Goal: Task Accomplishment & Management: Use online tool/utility

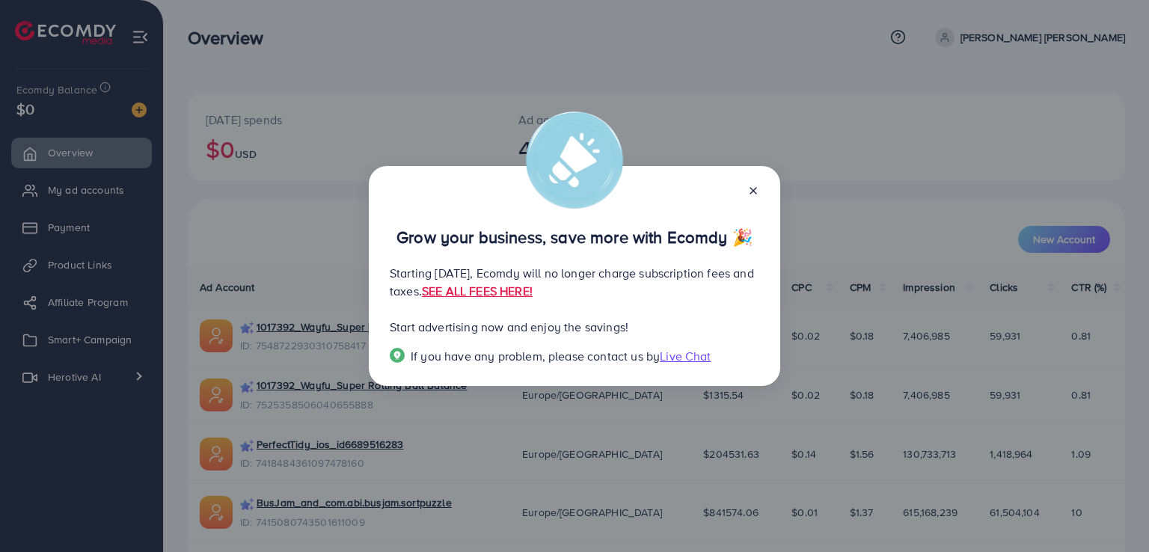
click at [751, 194] on line at bounding box center [753, 191] width 6 height 6
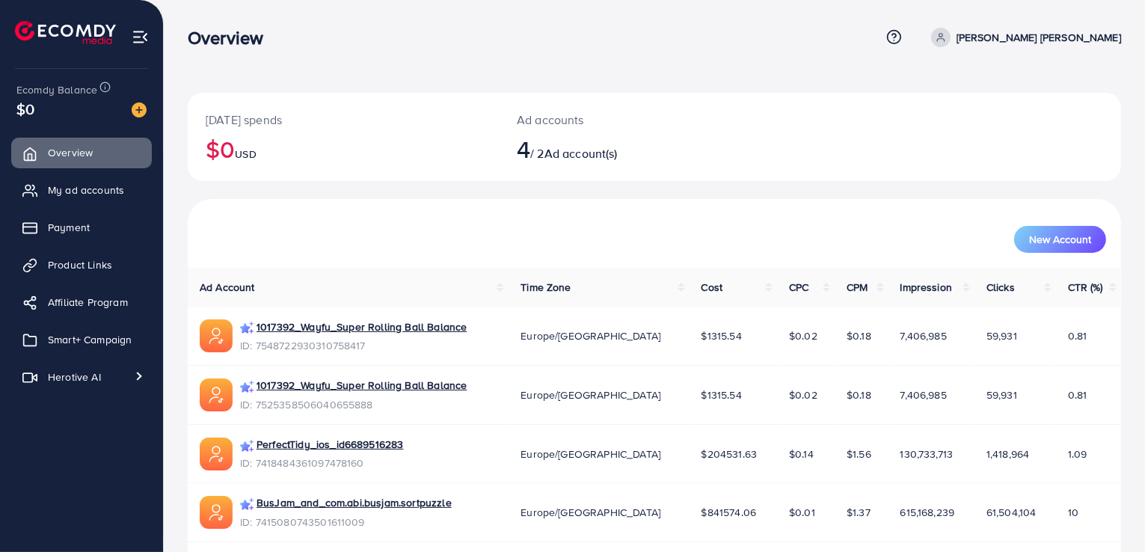
scroll to position [53, 0]
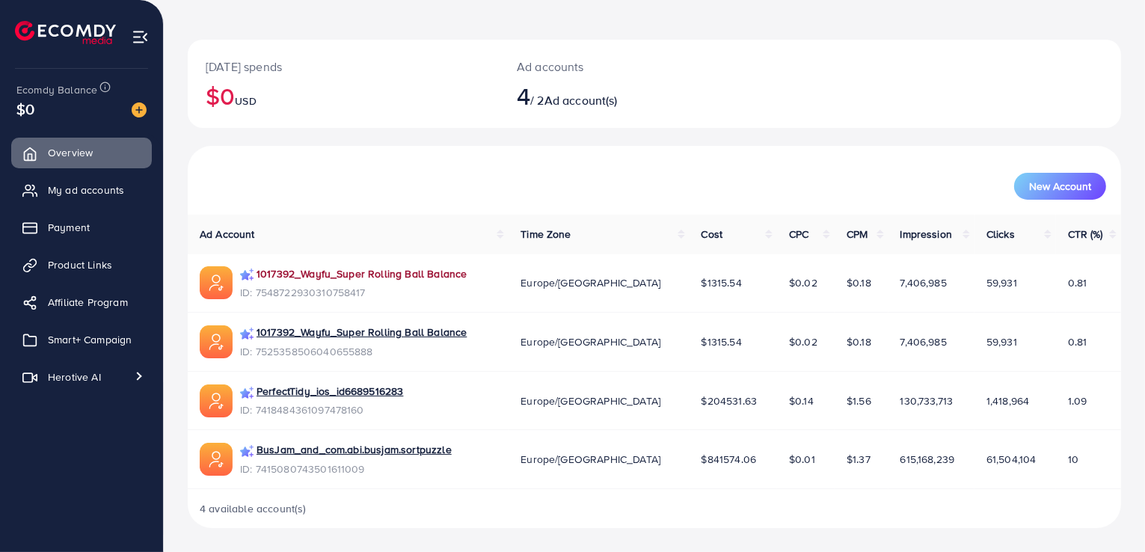
click at [430, 276] on link "1017392_Wayfu_Super Rolling Ball Balance" at bounding box center [362, 273] width 210 height 15
click at [79, 331] on link "Smart+ Campaign" at bounding box center [81, 340] width 141 height 30
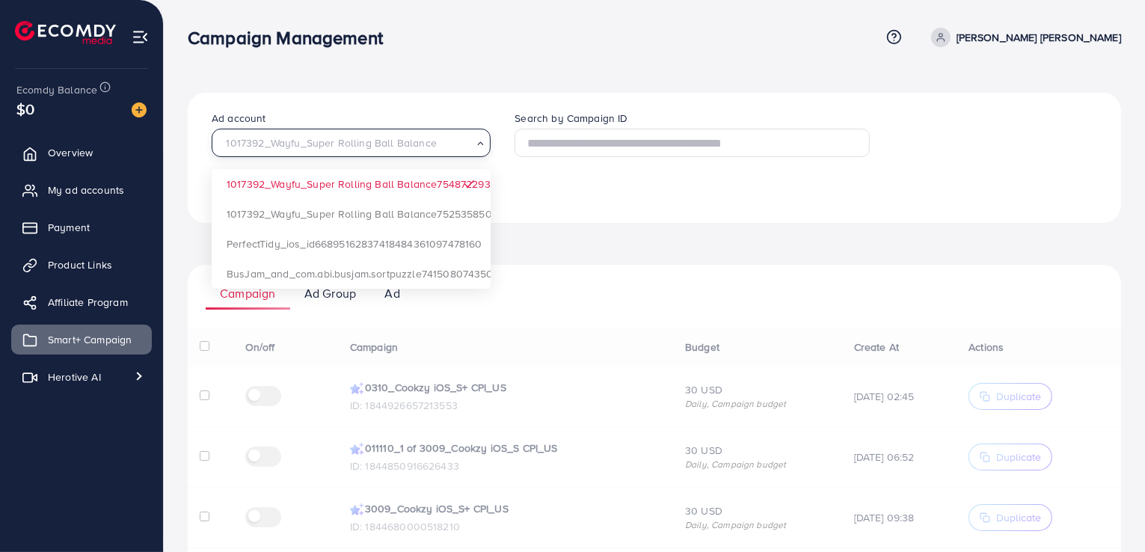
click at [405, 139] on div "1017392_Wayfu_Super Rolling Ball Balance" at bounding box center [345, 141] width 257 height 23
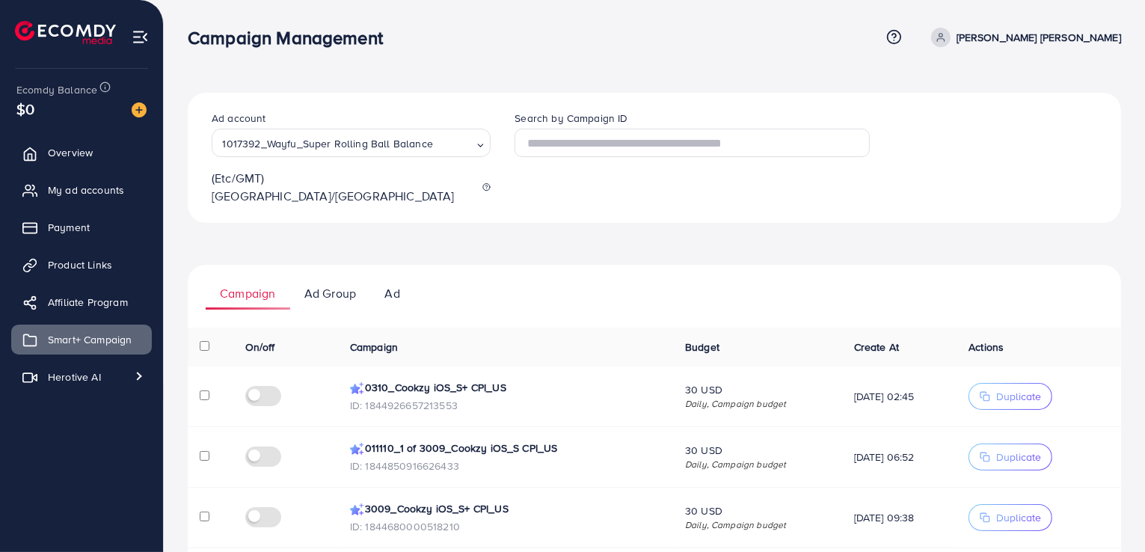
click at [556, 102] on div "Ad account 1017392_Wayfu_Super Rolling Ball Balance Loading... 1017392_Wayfu_Su…" at bounding box center [654, 158] width 933 height 130
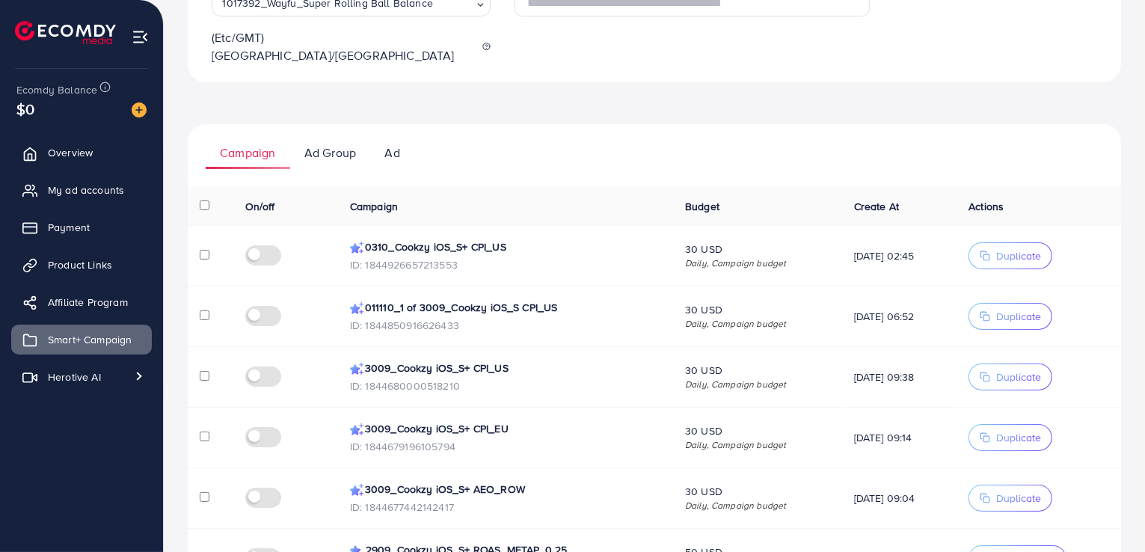
scroll to position [141, 0]
click at [466, 102] on div "Ad account 1017392_Wayfu_Super Rolling Ball Balance Loading... (Etc/GMT) [GEOGR…" at bounding box center [654, 421] width 933 height 939
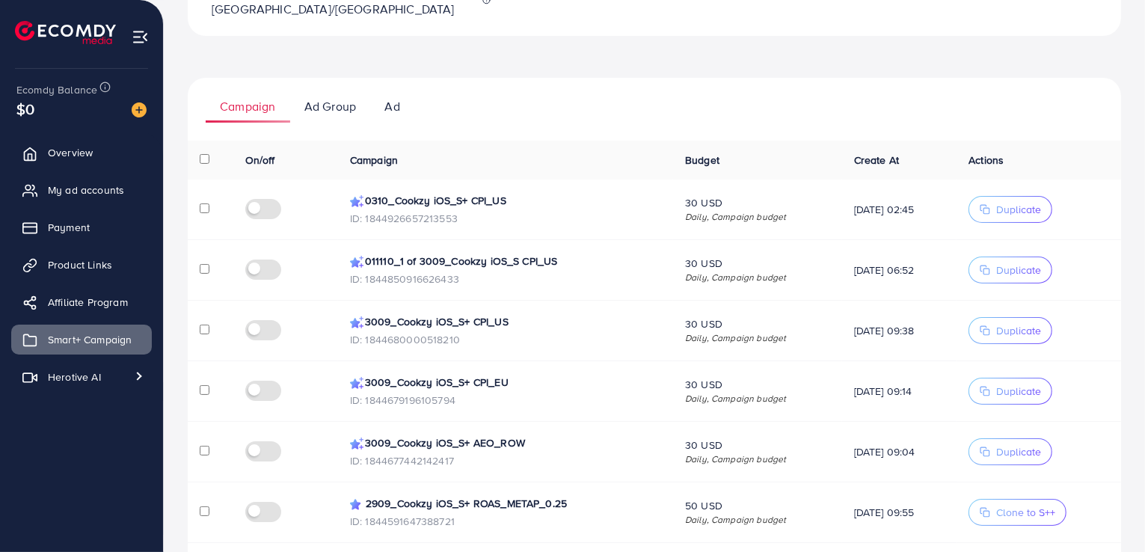
scroll to position [185, 0]
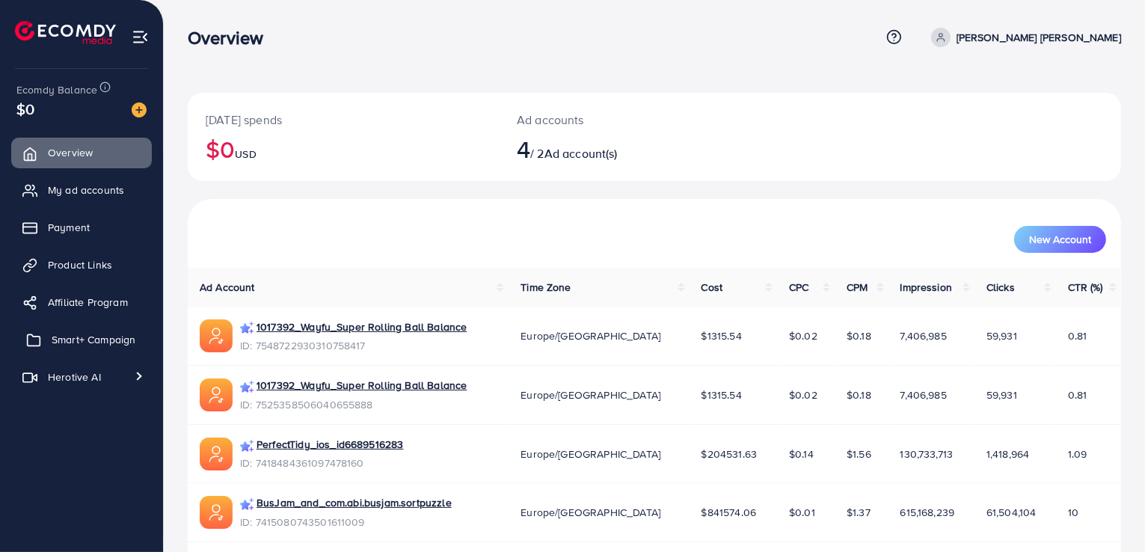
click at [93, 349] on link "Smart+ Campaign" at bounding box center [81, 340] width 141 height 30
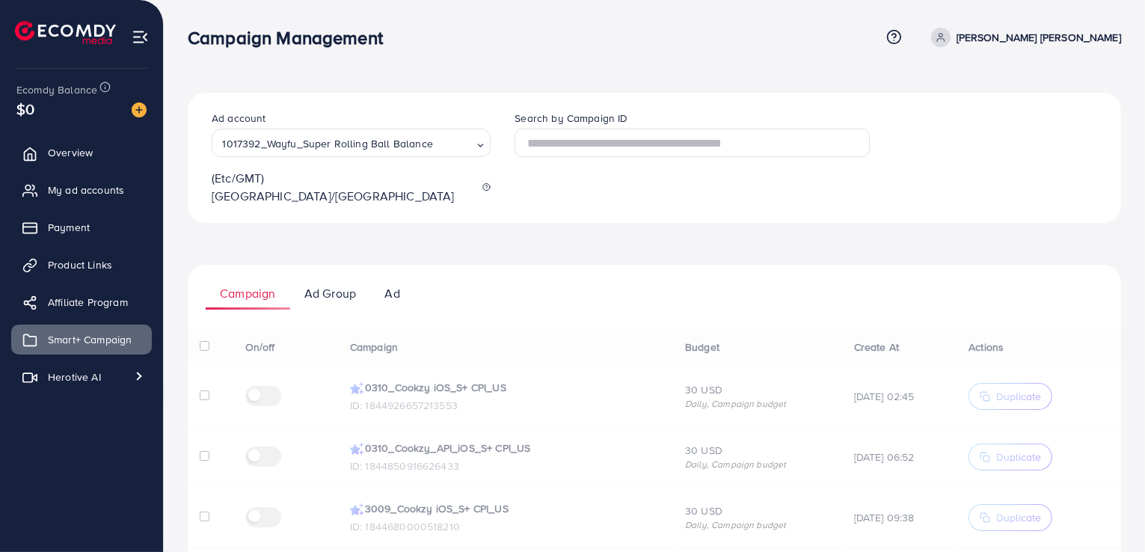
click at [509, 265] on ul "Campaign Ad Group Ad" at bounding box center [654, 287] width 933 height 45
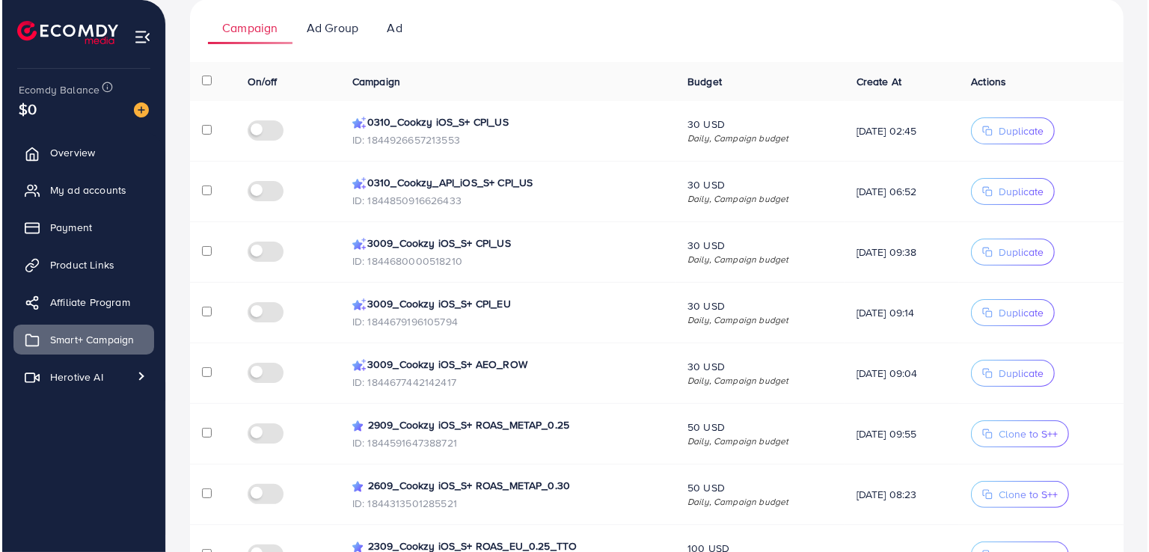
scroll to position [262, 0]
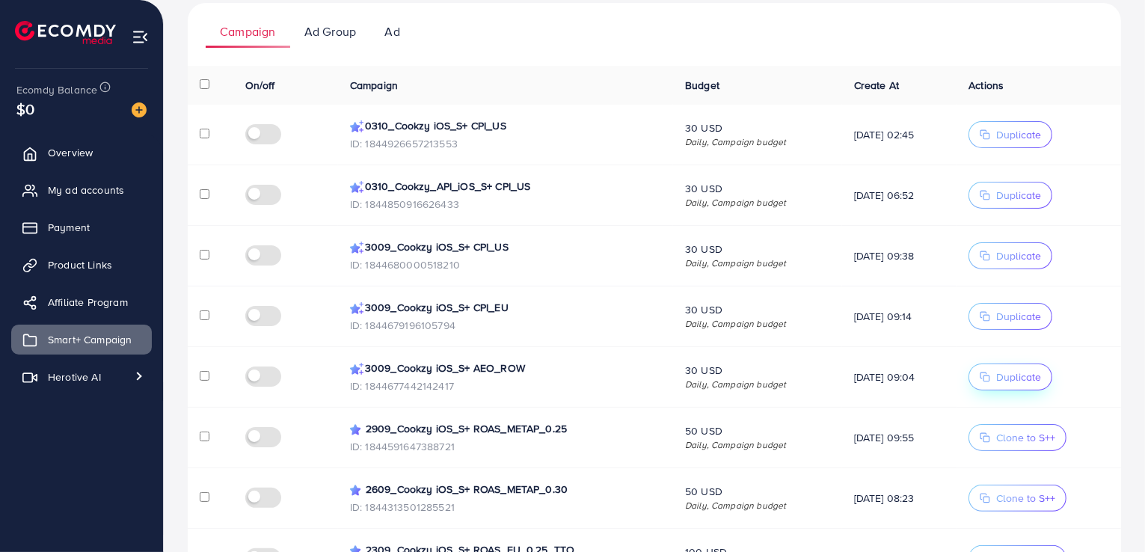
click at [1005, 369] on span "Duplicate" at bounding box center [1018, 376] width 45 height 15
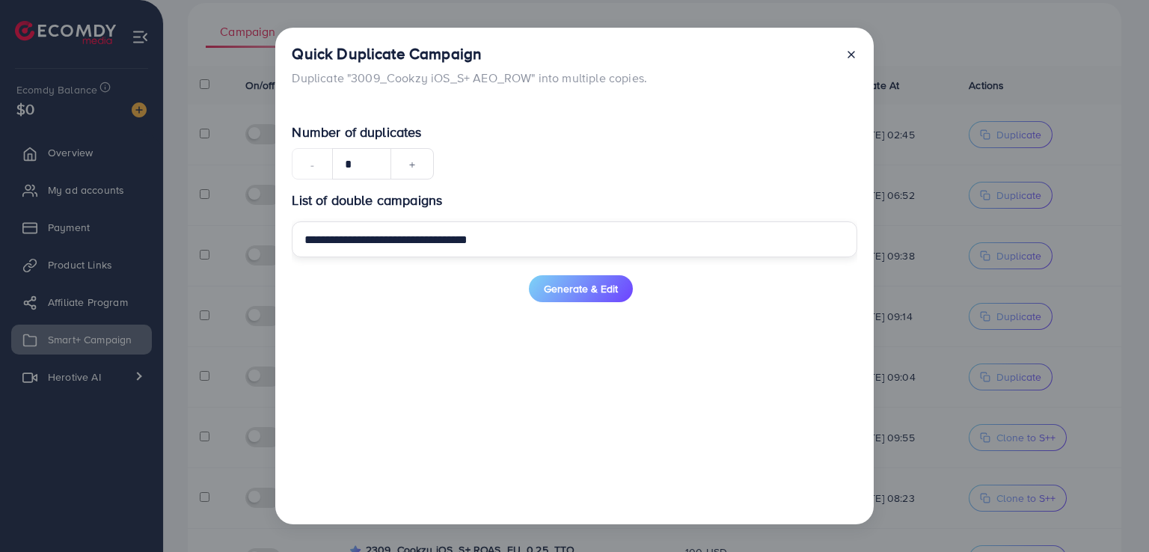
drag, startPoint x: 377, startPoint y: 239, endPoint x: 209, endPoint y: 236, distance: 167.6
click at [209, 236] on div "**********" at bounding box center [574, 276] width 1149 height 552
click at [372, 242] on input "**********" at bounding box center [574, 239] width 565 height 36
click at [542, 239] on input "**********" at bounding box center [574, 239] width 565 height 36
type input "**********"
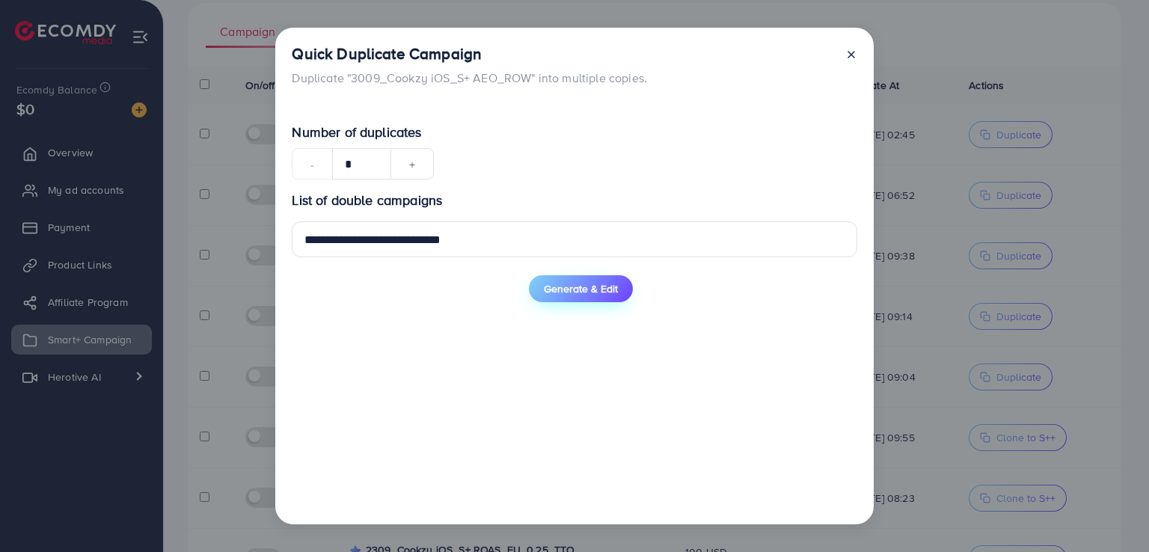
click at [571, 297] on button "Generate & Edit" at bounding box center [581, 288] width 104 height 27
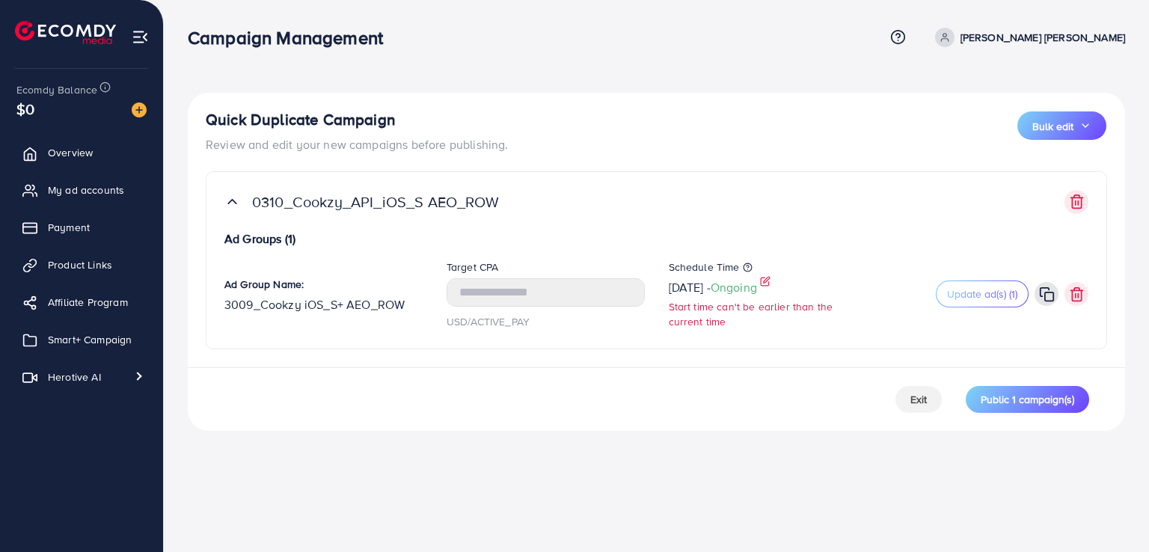
click at [770, 284] on icon at bounding box center [765, 281] width 10 height 10
select select "Month"
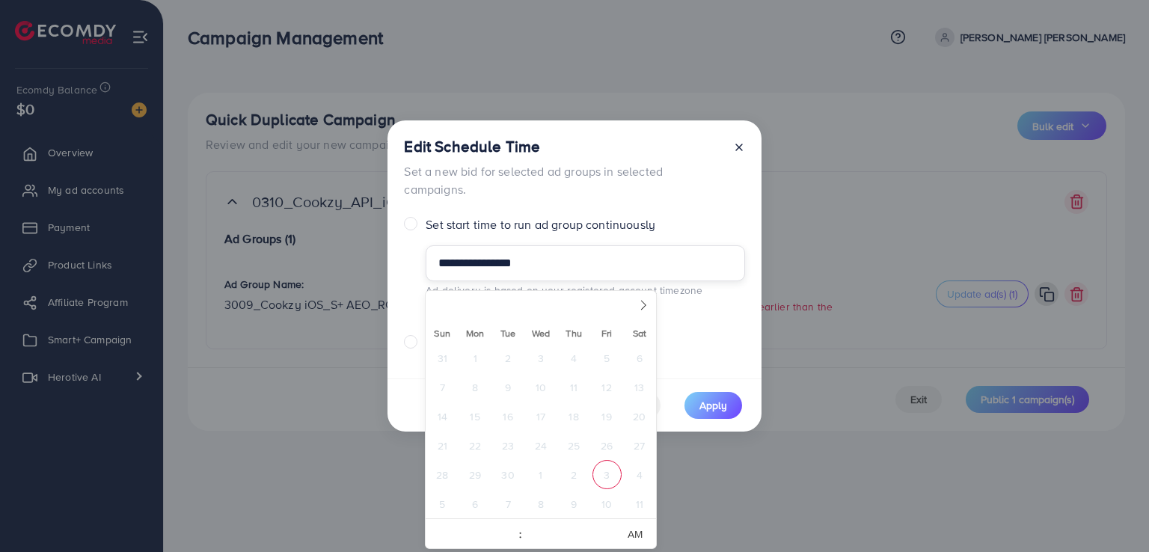
click at [604, 275] on input "**********" at bounding box center [585, 263] width 319 height 36
click at [607, 482] on span "3" at bounding box center [606, 474] width 29 height 29
type input "**********"
select select "*"
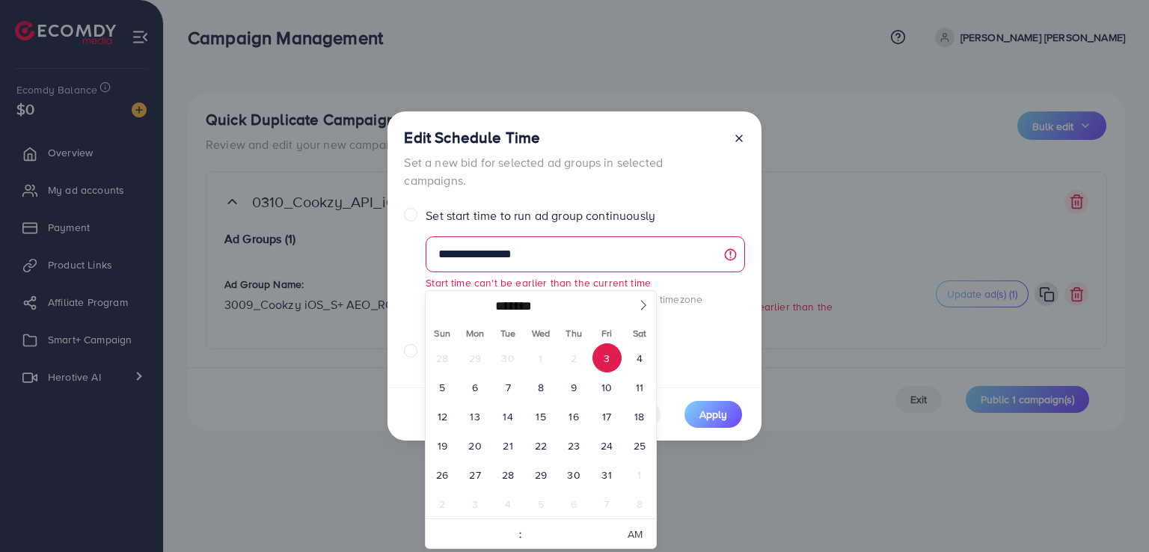
click at [603, 352] on span "3" at bounding box center [606, 357] width 29 height 29
click at [694, 213] on div "**********" at bounding box center [574, 249] width 374 height 276
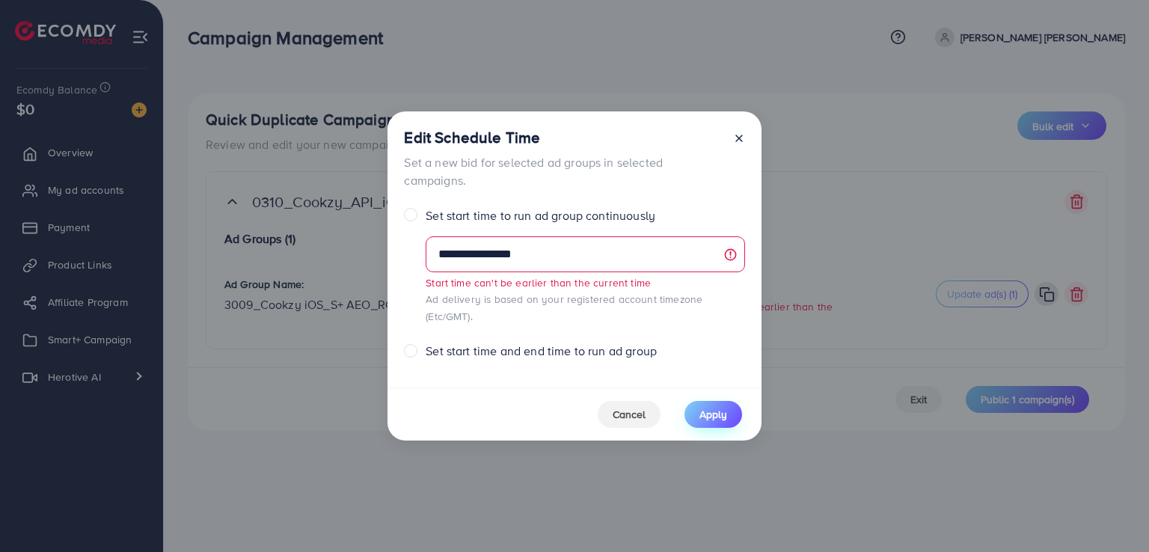
click at [725, 408] on span "Apply" at bounding box center [713, 414] width 28 height 15
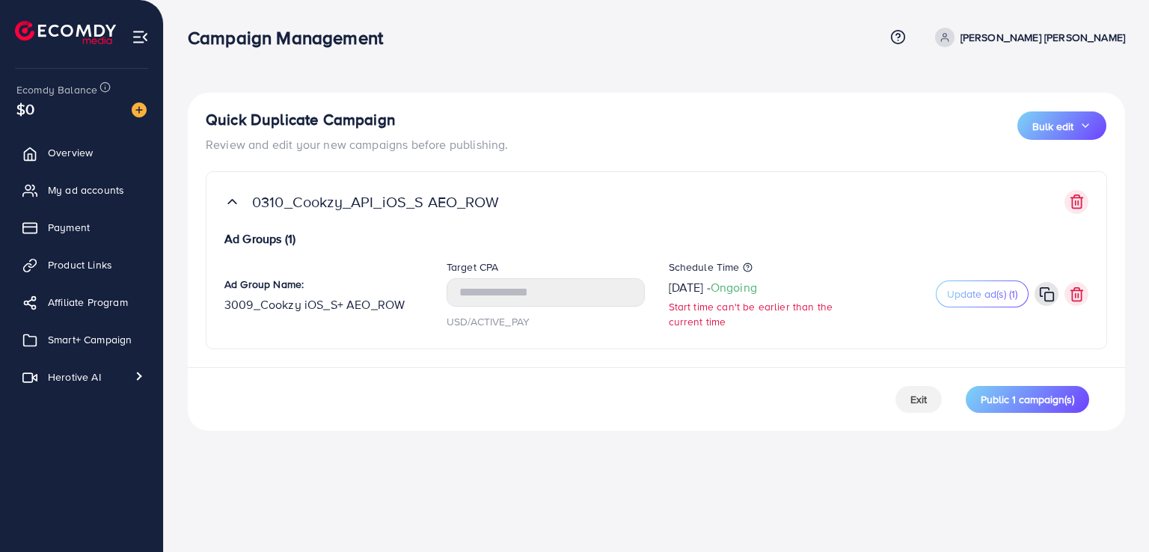
drag, startPoint x: 666, startPoint y: 436, endPoint x: 685, endPoint y: 401, distance: 39.8
click at [684, 400] on div "Quick Duplicate Campaign Review and edit your new campaigns before publishing. …" at bounding box center [656, 227] width 985 height 455
click at [685, 401] on div "Exit Public 1 campaign(s)" at bounding box center [656, 399] width 937 height 64
click at [757, 287] on span "Ongoing" at bounding box center [734, 287] width 46 height 16
click at [770, 281] on icon at bounding box center [765, 281] width 10 height 10
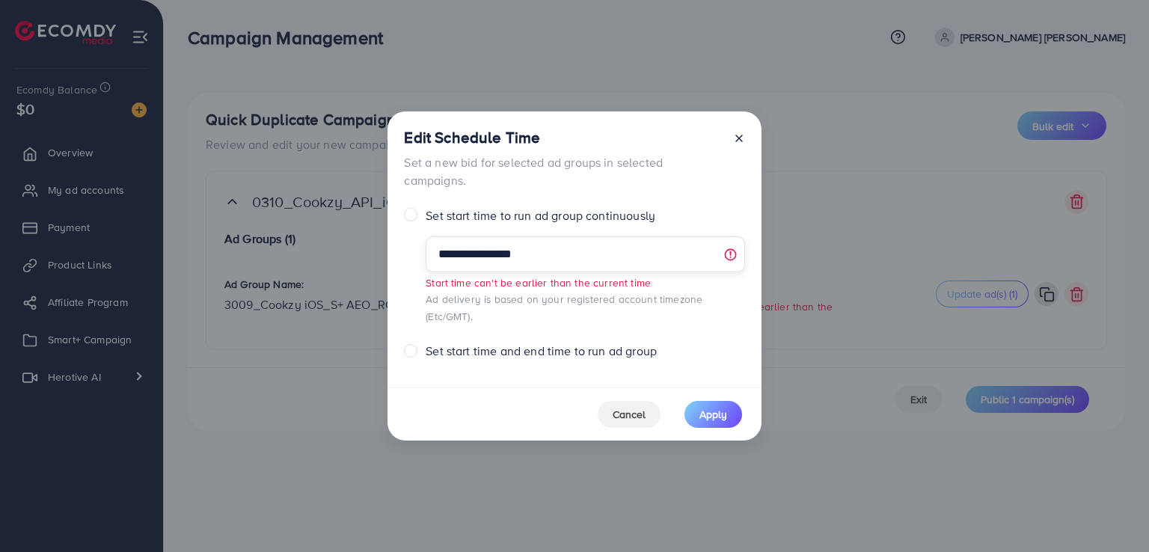
click at [562, 247] on input "**********" at bounding box center [585, 254] width 319 height 36
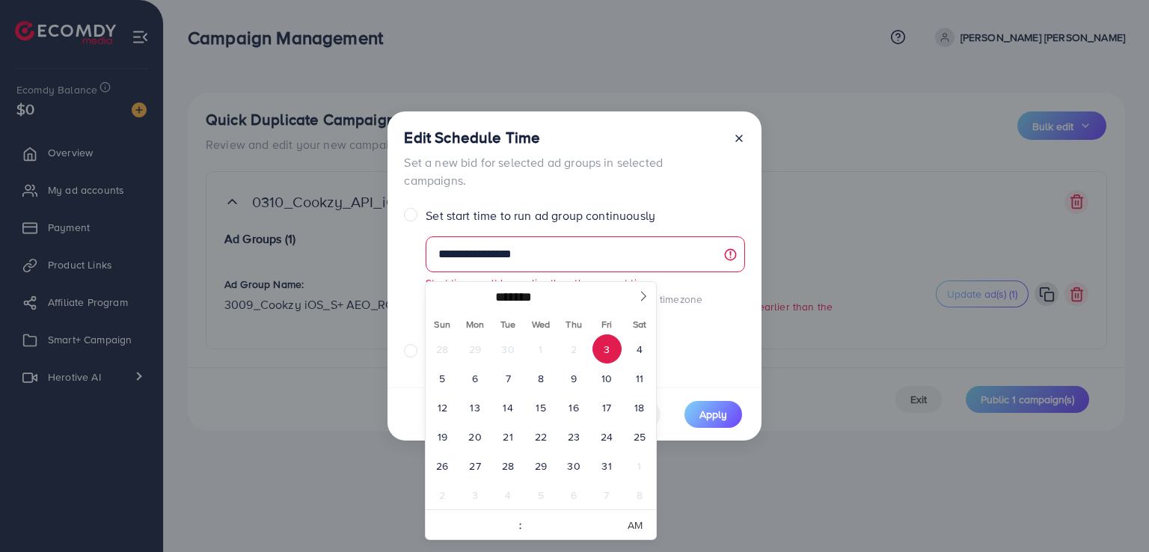
click at [611, 360] on span "3" at bounding box center [606, 348] width 29 height 29
click at [611, 358] on span "3" at bounding box center [606, 348] width 29 height 29
click at [611, 357] on span "3" at bounding box center [606, 348] width 29 height 29
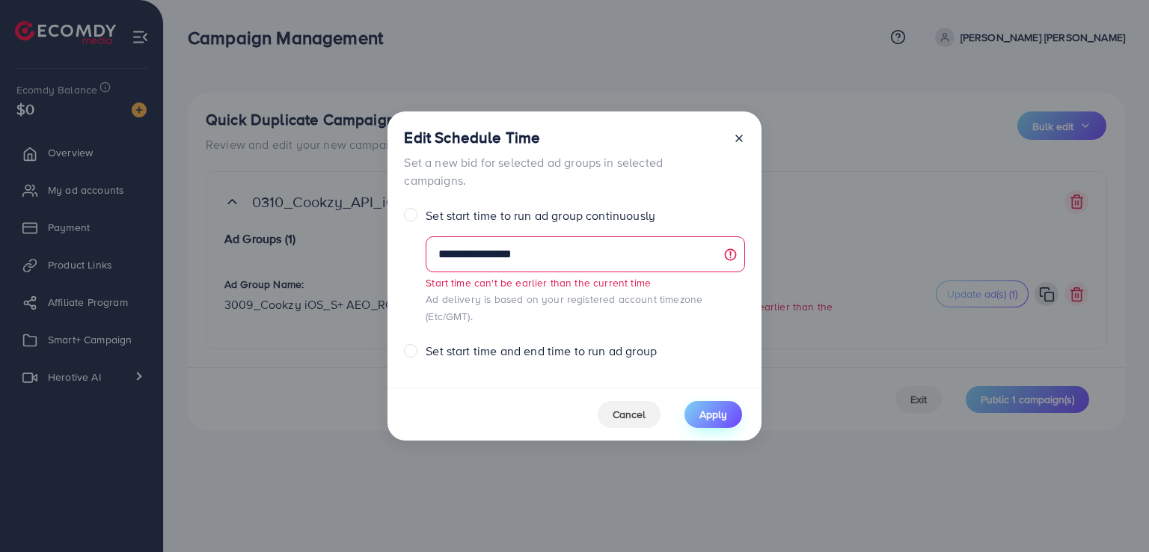
click at [731, 402] on button "Apply" at bounding box center [713, 414] width 58 height 27
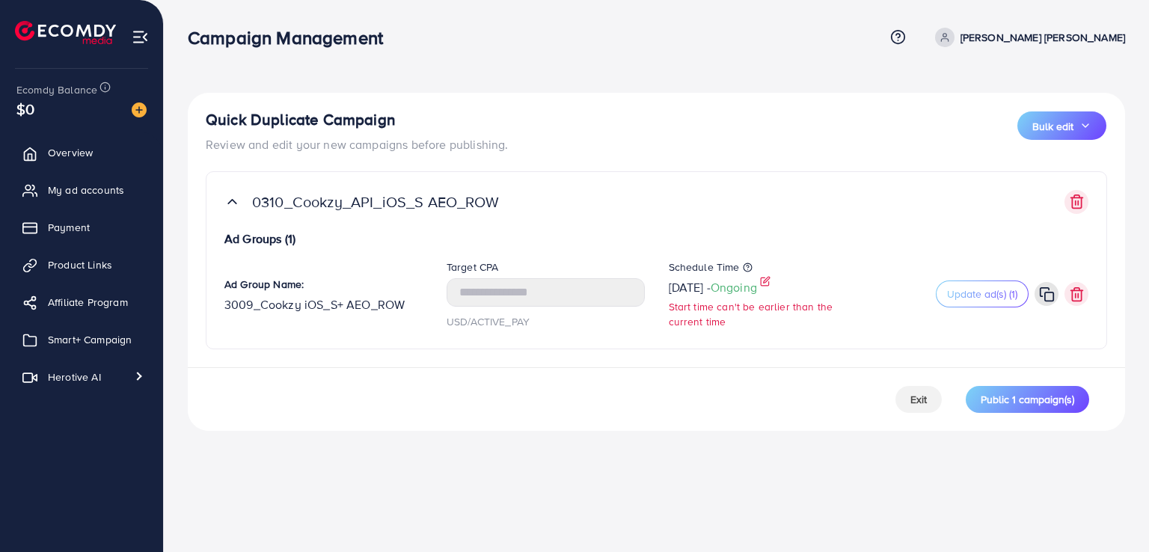
click at [770, 283] on icon at bounding box center [765, 281] width 10 height 10
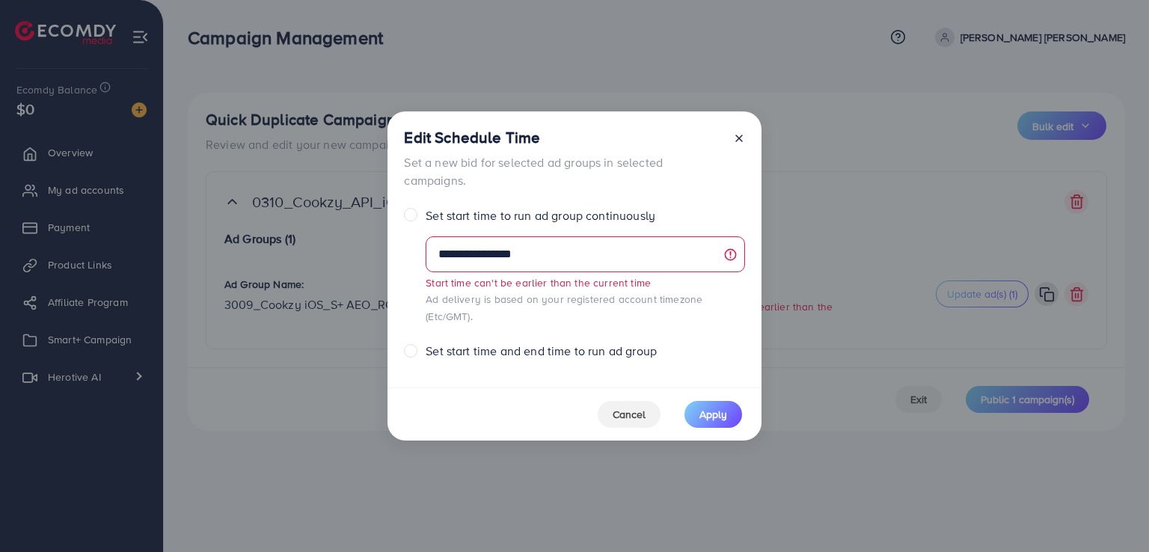
click at [855, 194] on div "**********" at bounding box center [574, 276] width 1149 height 552
click at [645, 272] on input "**********" at bounding box center [585, 254] width 319 height 36
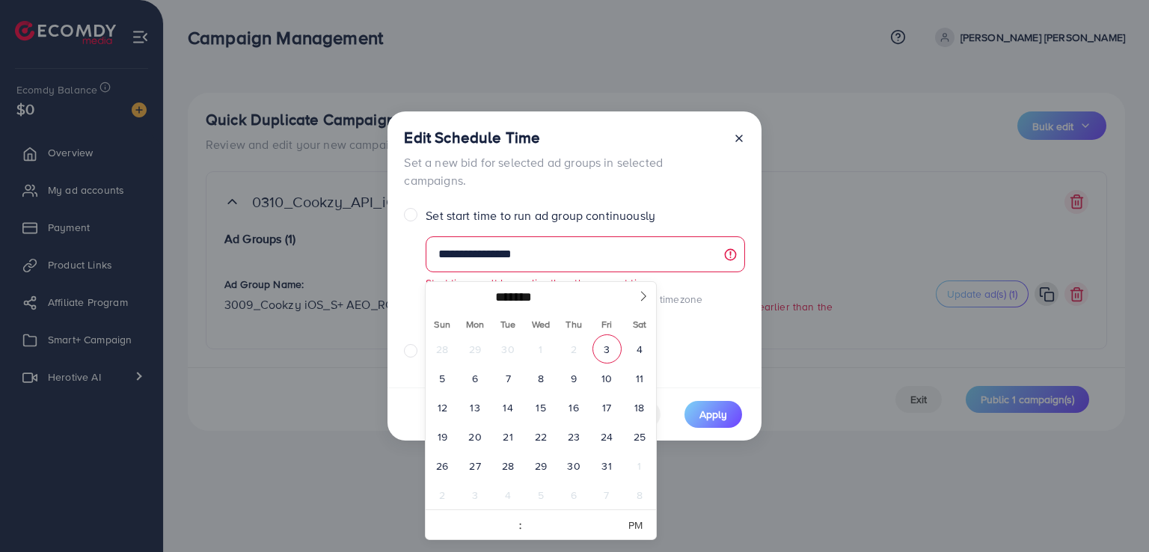
click at [613, 352] on span "3" at bounding box center [606, 348] width 29 height 29
type input "**********"
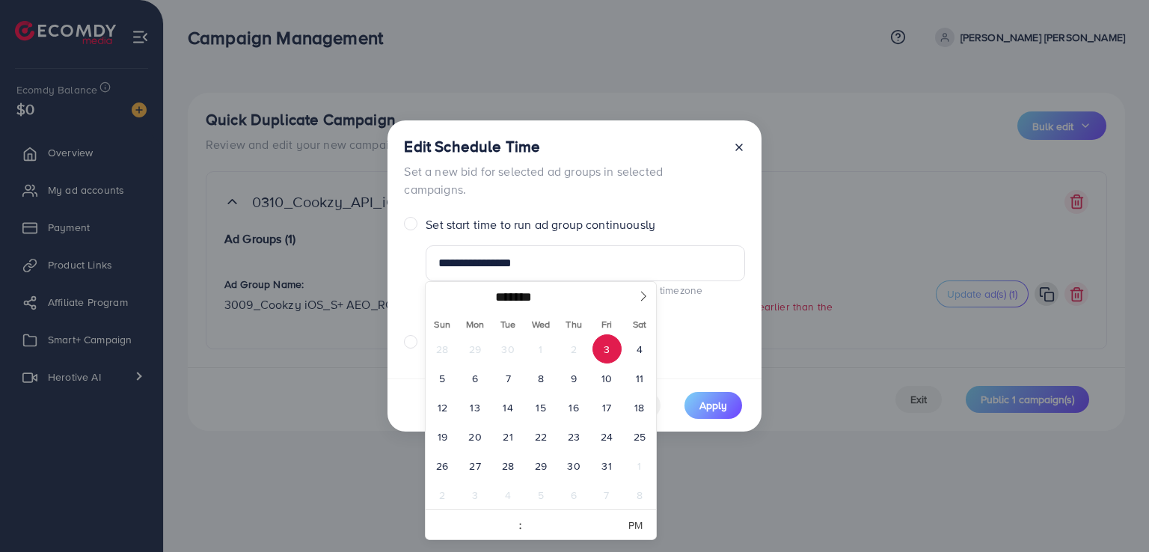
click at [613, 353] on span "3" at bounding box center [606, 348] width 29 height 29
click at [703, 398] on span "Apply" at bounding box center [713, 405] width 28 height 15
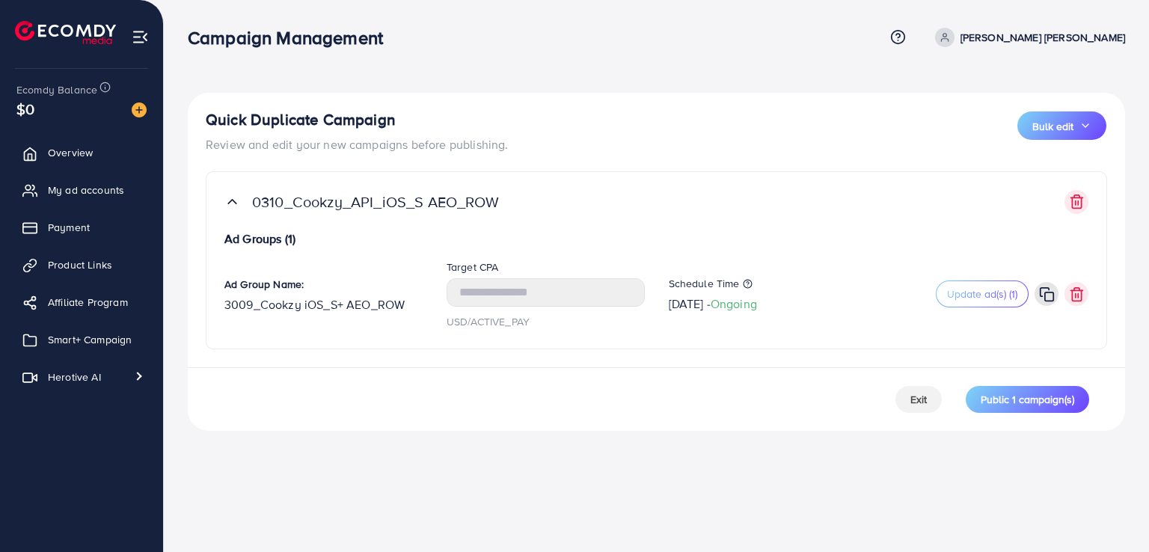
click at [689, 458] on div "Campaign Management Help Center Contact Support Term and policy About Us Le Min…" at bounding box center [574, 276] width 1149 height 552
click at [793, 186] on form "0310_Cookzy_API_iOS_S AEO_ROW Ad Groups (1) Ad Group Name: 3009_Cookzy iOS_S+ A…" at bounding box center [656, 260] width 901 height 178
click at [959, 298] on span "Update ad(s) (1)" at bounding box center [982, 293] width 70 height 15
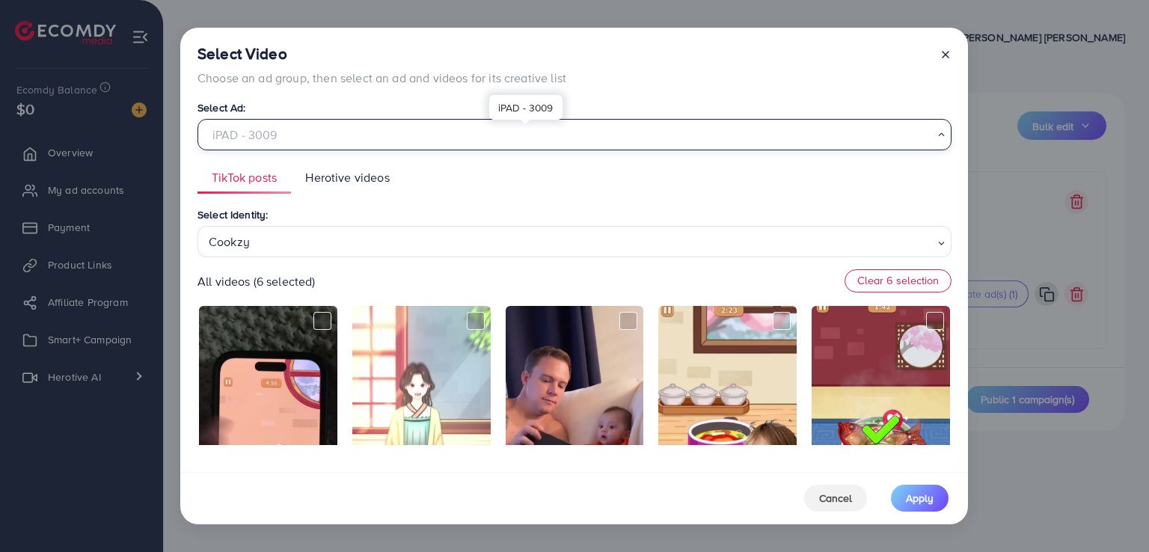
click at [231, 133] on div "iPAD - 3009" at bounding box center [568, 133] width 731 height 26
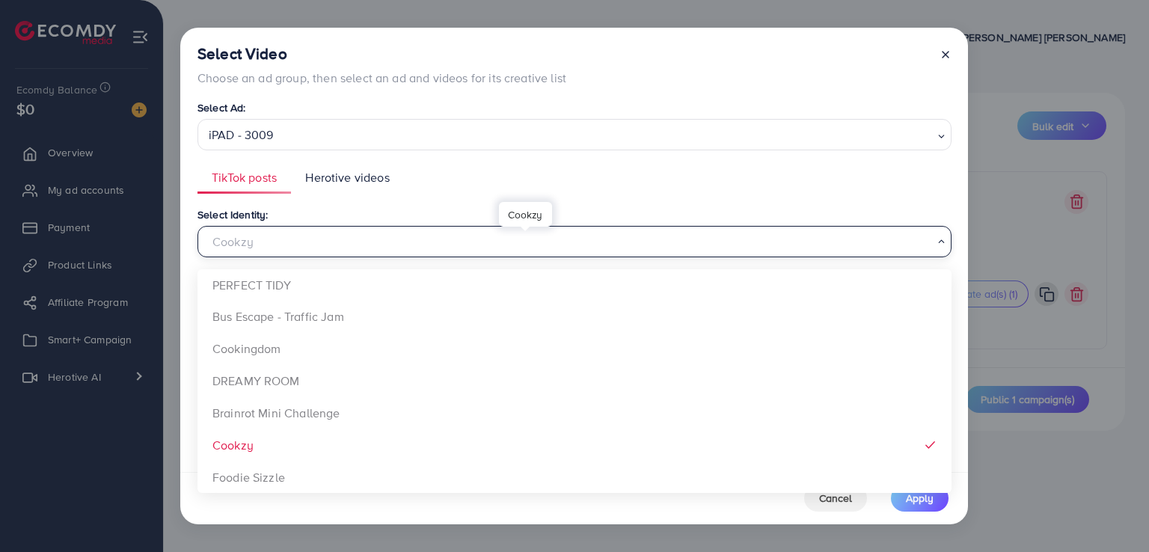
click at [274, 237] on div "Cookzy" at bounding box center [568, 240] width 731 height 26
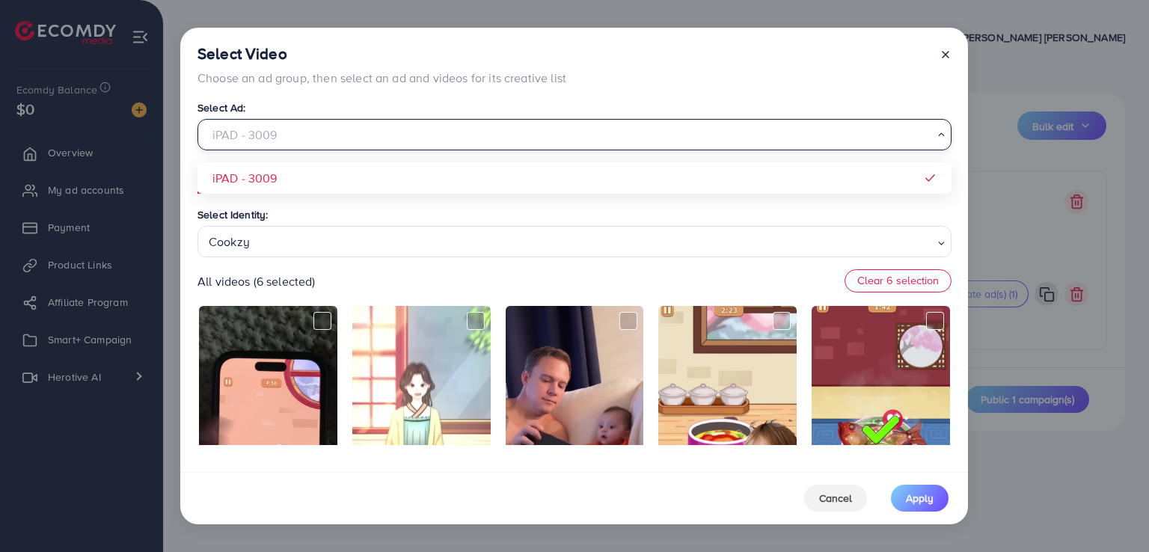
click at [297, 130] on div "iPAD - 3009" at bounding box center [568, 133] width 731 height 26
click at [297, 130] on input "Search for option" at bounding box center [568, 134] width 729 height 23
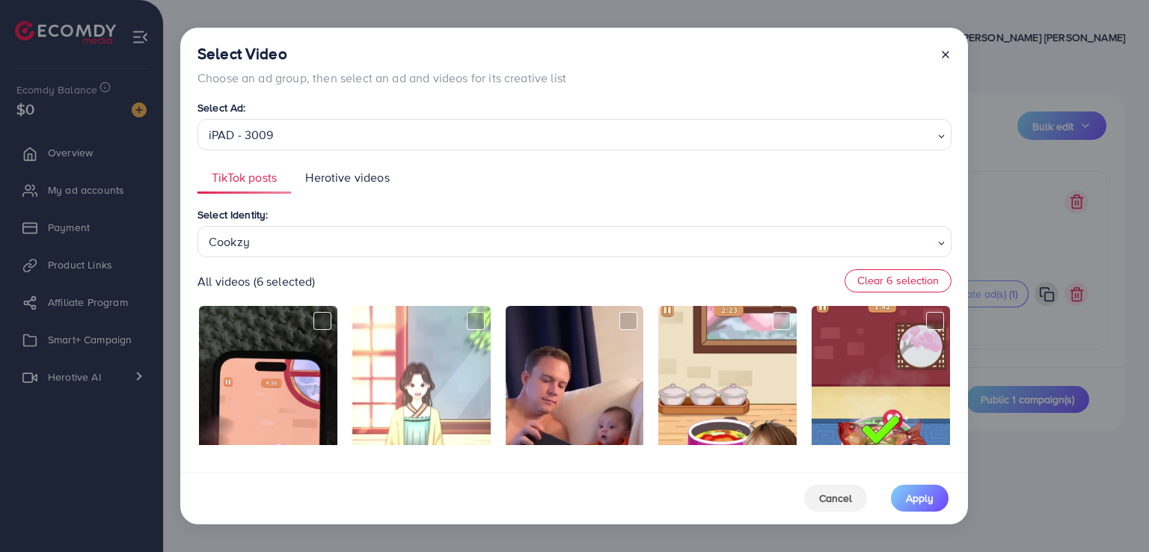
click at [401, 95] on div "Select Video Choose an ad group, then select an ad and videos for its creative …" at bounding box center [574, 250] width 788 height 444
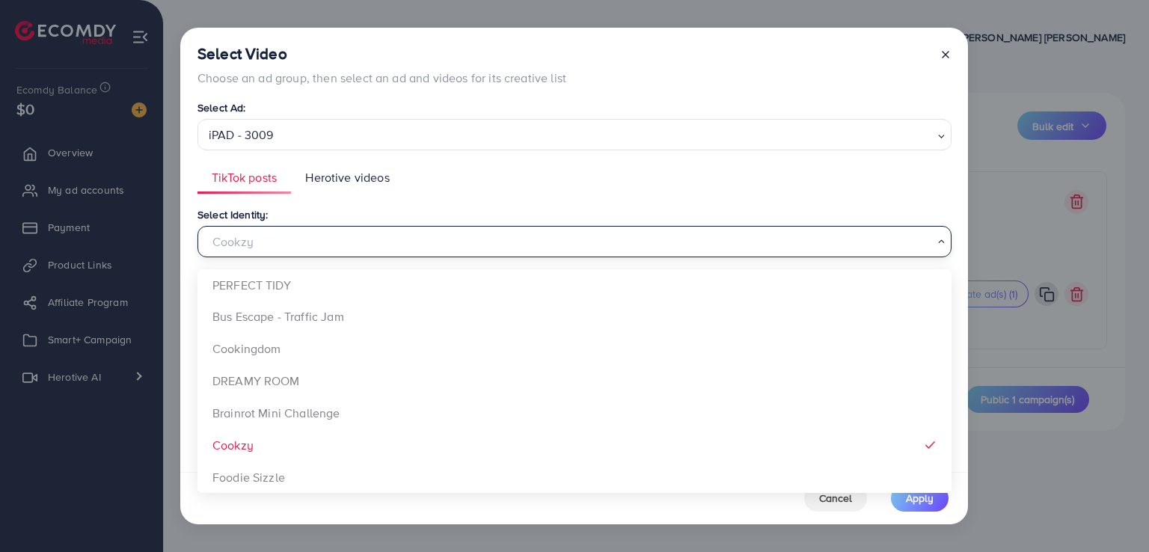
click at [292, 247] on div "Cookzy" at bounding box center [568, 240] width 731 height 26
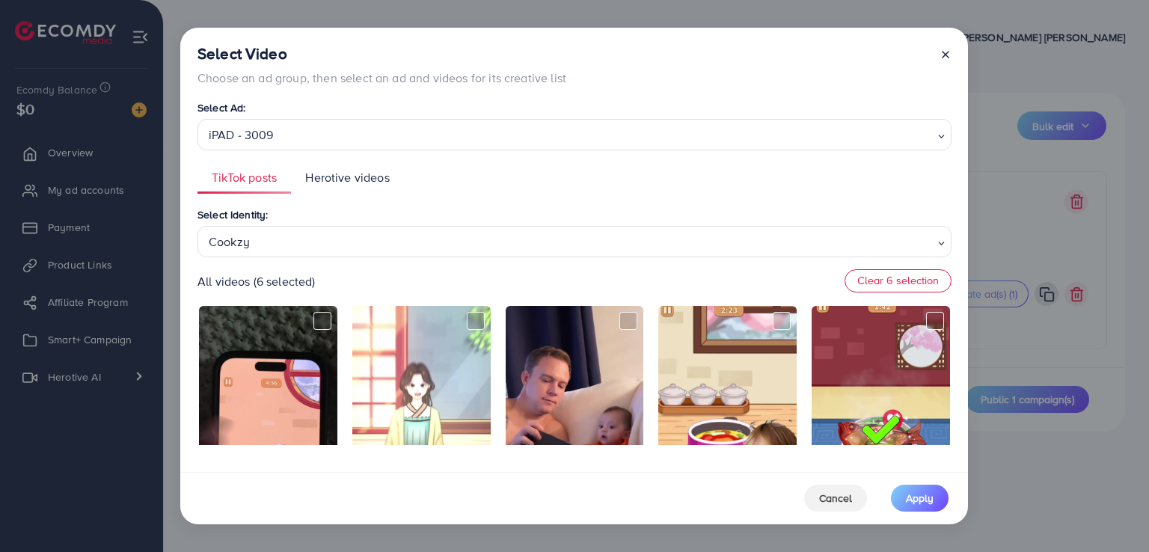
click at [556, 175] on ul "TikTok posts Herotive videos" at bounding box center [574, 178] width 754 height 32
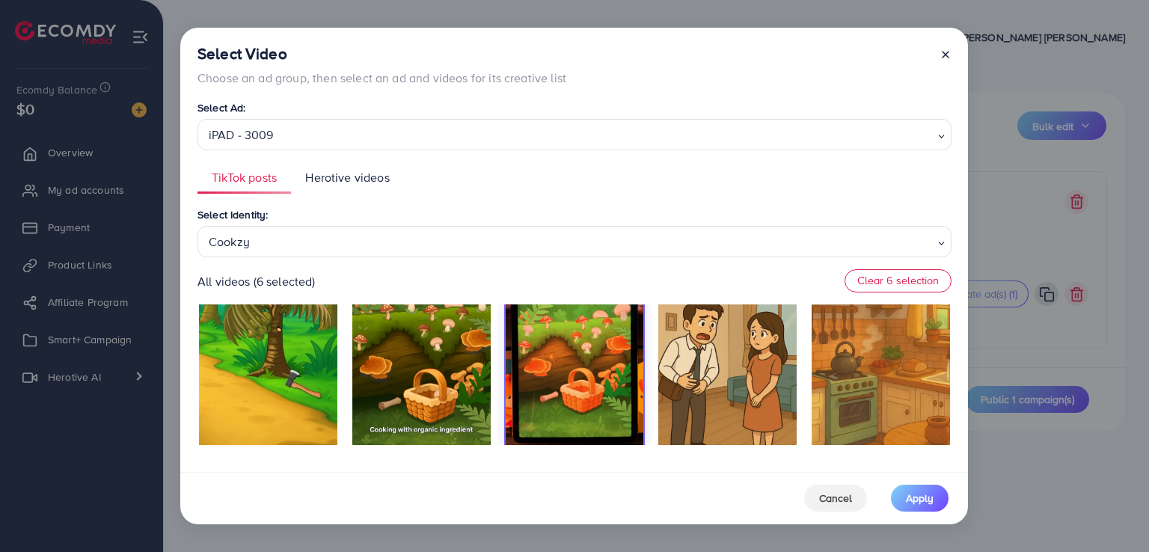
scroll to position [877, 0]
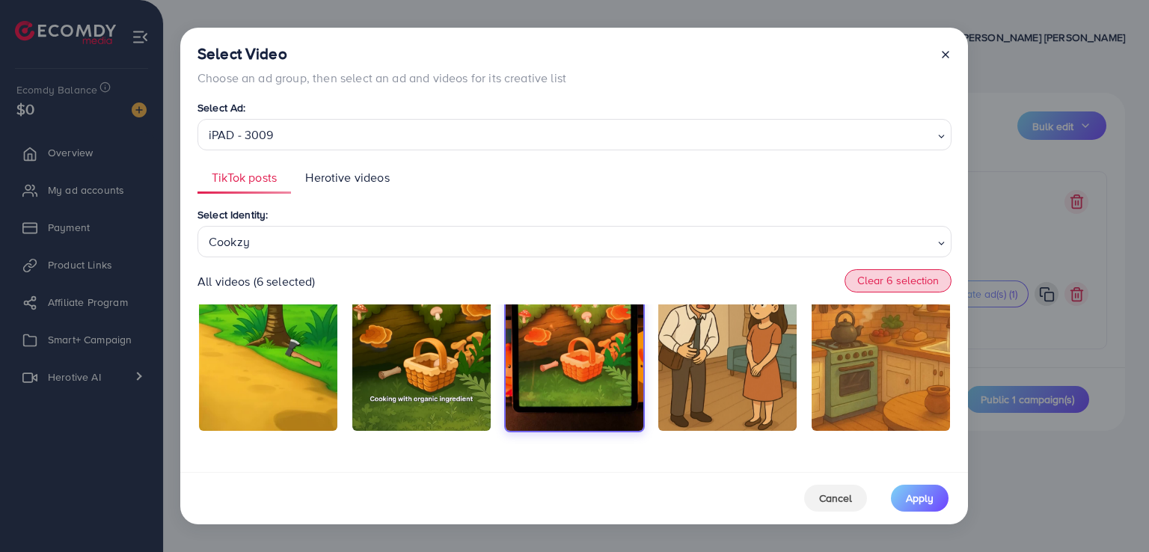
click at [890, 273] on button "Clear 6 selection" at bounding box center [897, 281] width 107 height 24
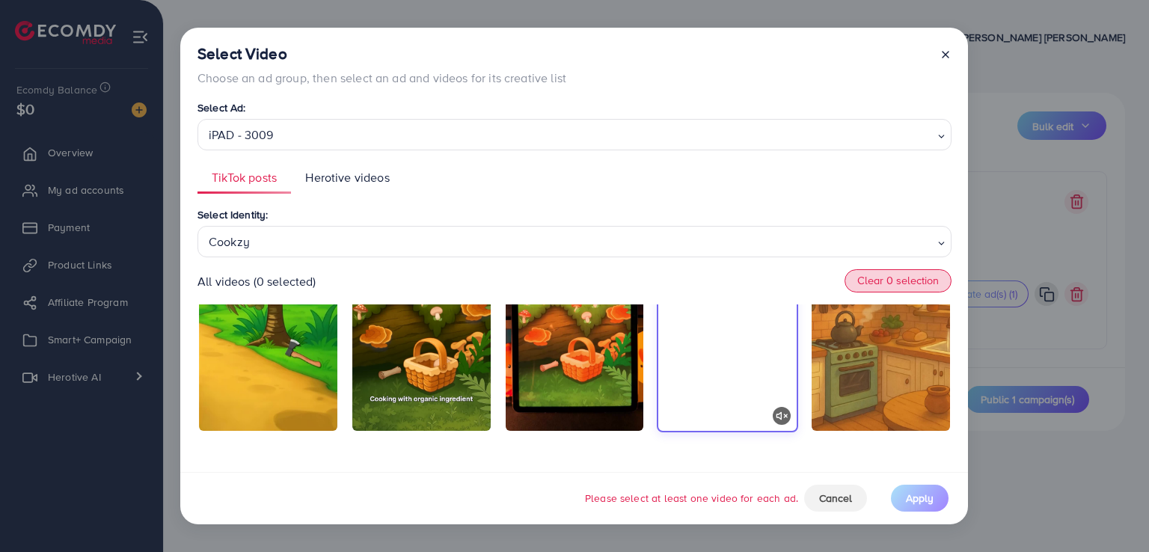
scroll to position [829, 0]
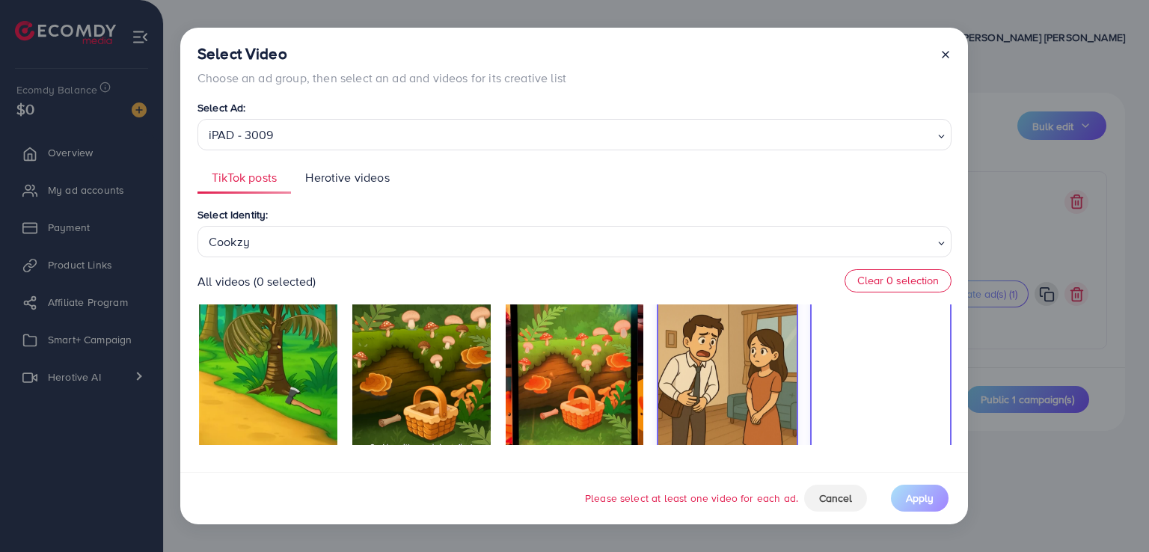
click at [847, 330] on video at bounding box center [881, 358] width 138 height 239
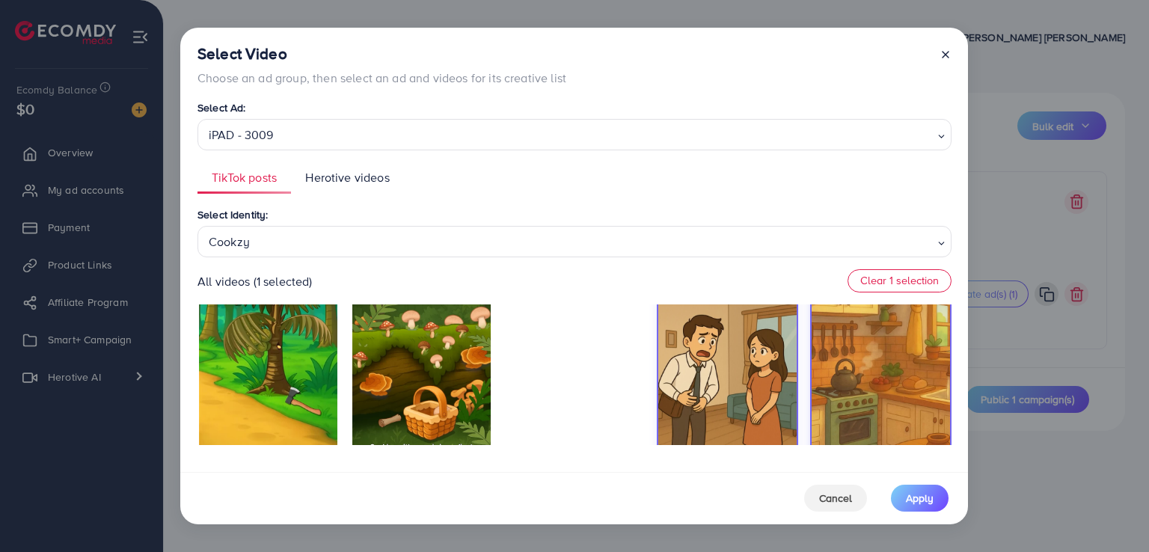
scroll to position [877, 0]
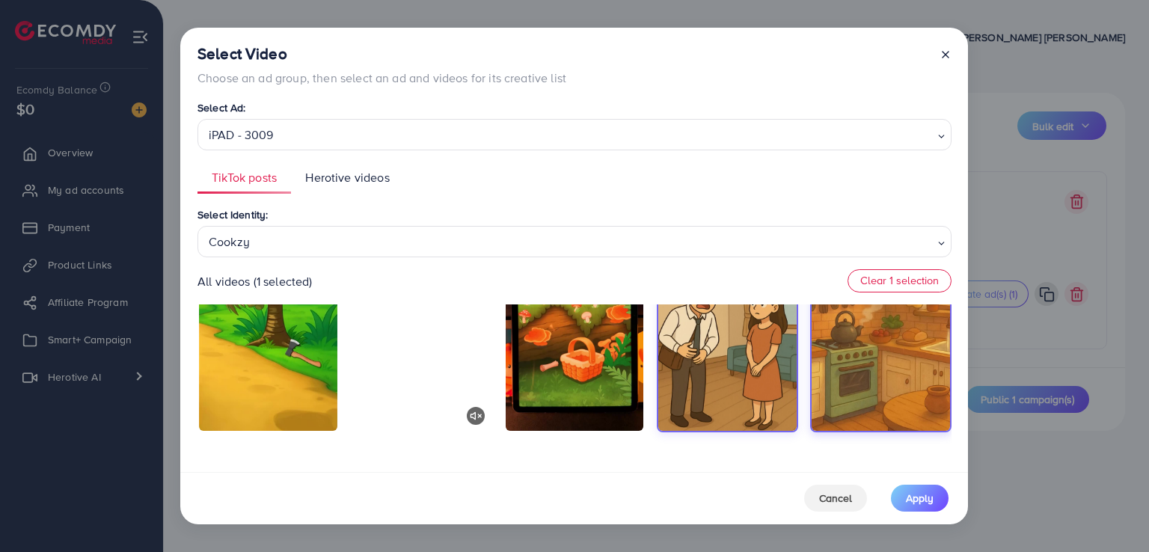
click at [429, 366] on video at bounding box center [421, 310] width 138 height 239
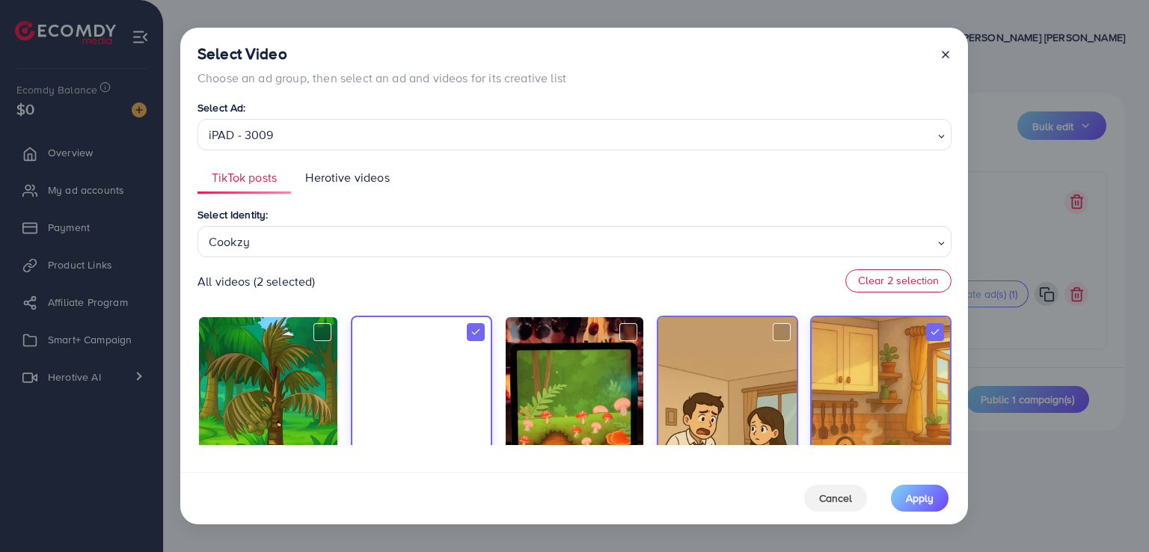
scroll to position [752, 0]
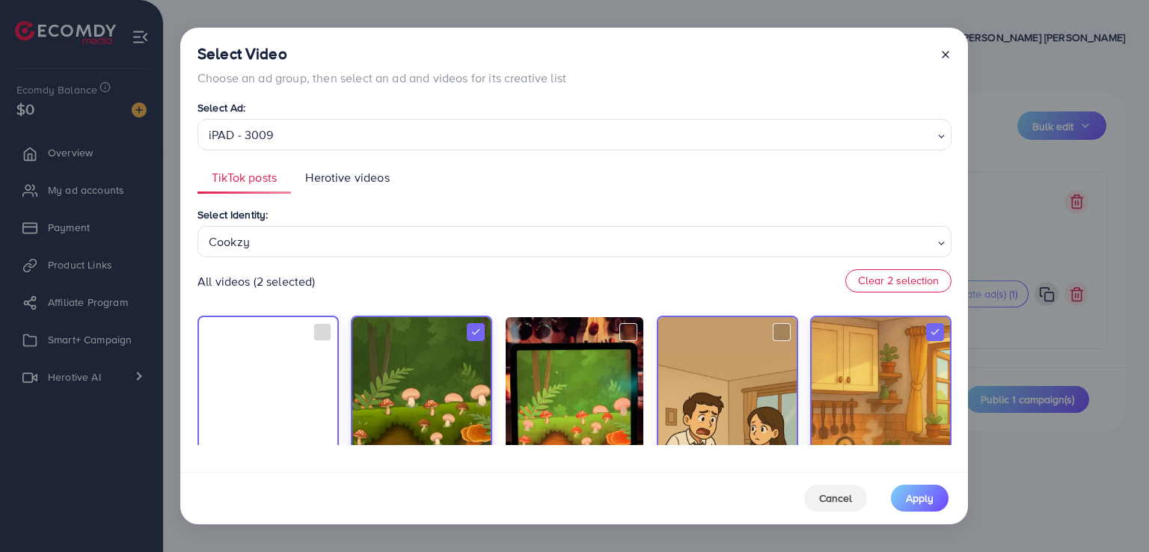
click at [292, 361] on video at bounding box center [268, 436] width 138 height 239
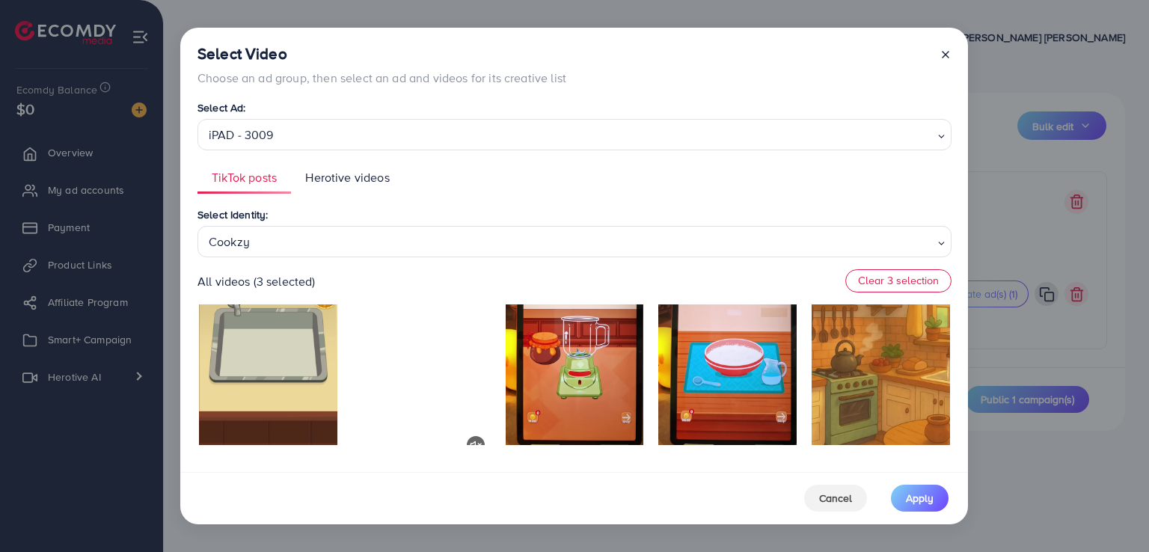
scroll to position [593, 0]
drag, startPoint x: 348, startPoint y: 370, endPoint x: 495, endPoint y: 356, distance: 148.0
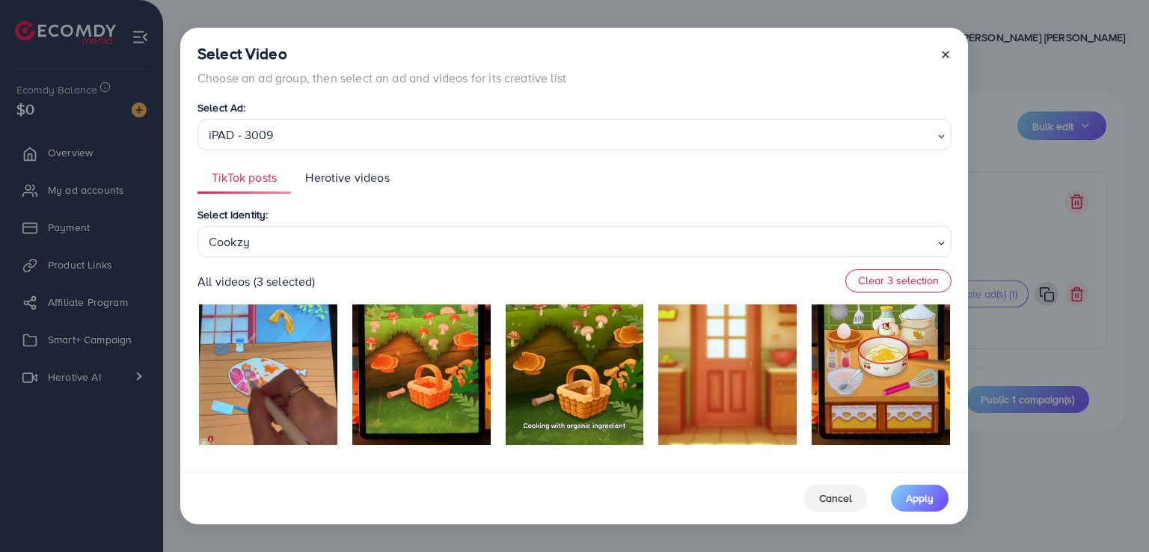
scroll to position [338, 0]
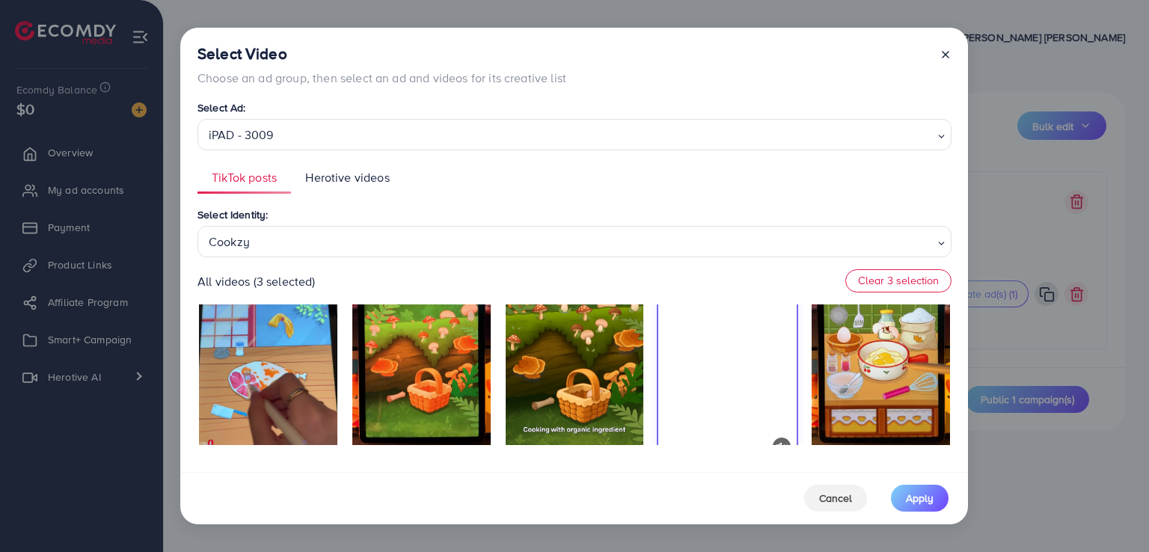
click at [718, 378] on video at bounding box center [727, 341] width 138 height 239
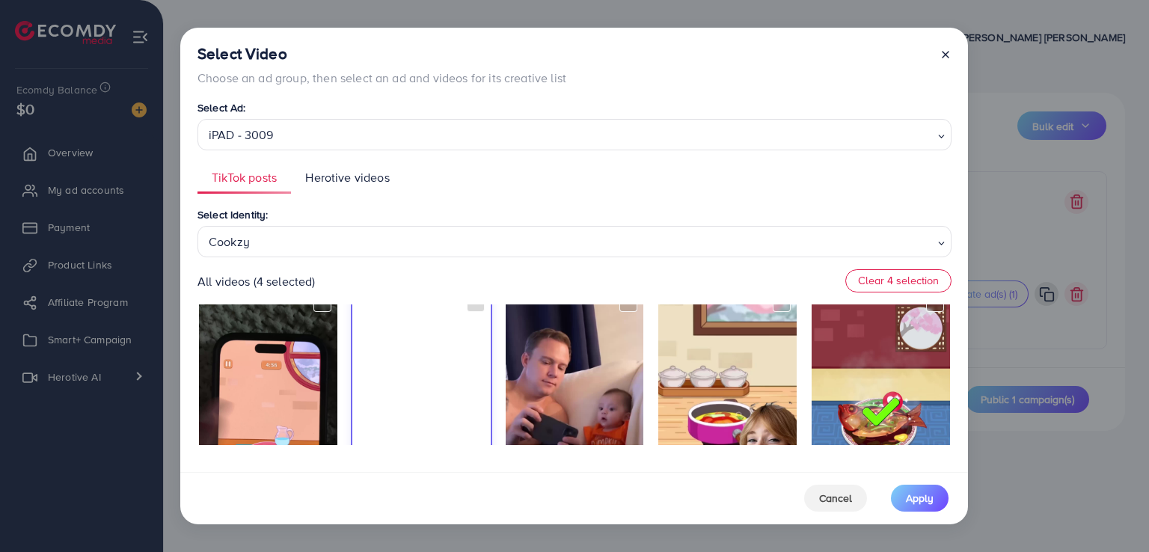
scroll to position [0, 0]
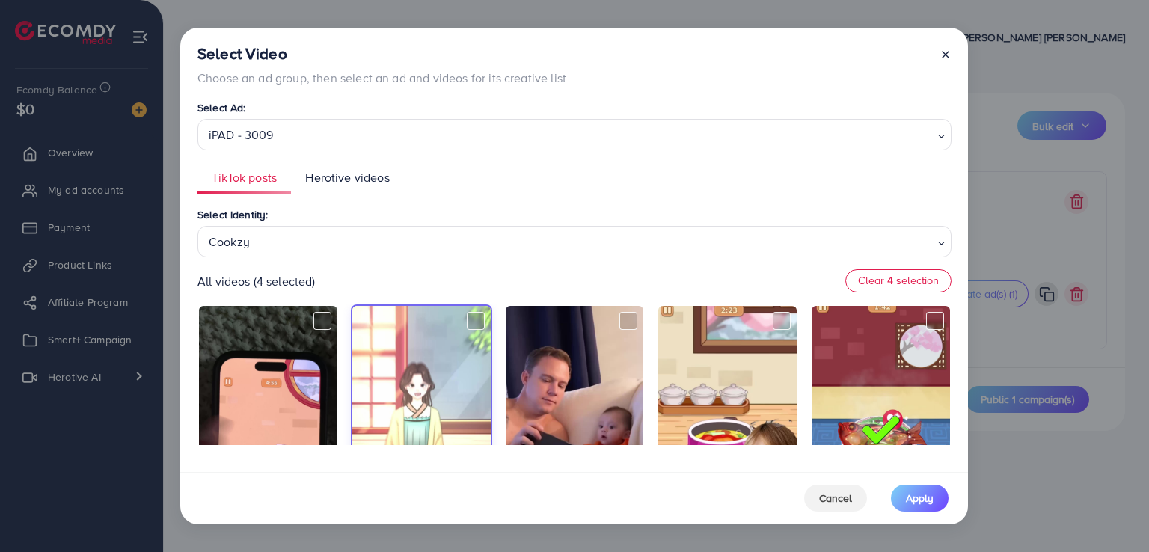
click at [601, 194] on div "TikTok posts Herotive videos Select Identity: Cookzy Loading... All videos (4 s…" at bounding box center [574, 303] width 754 height 283
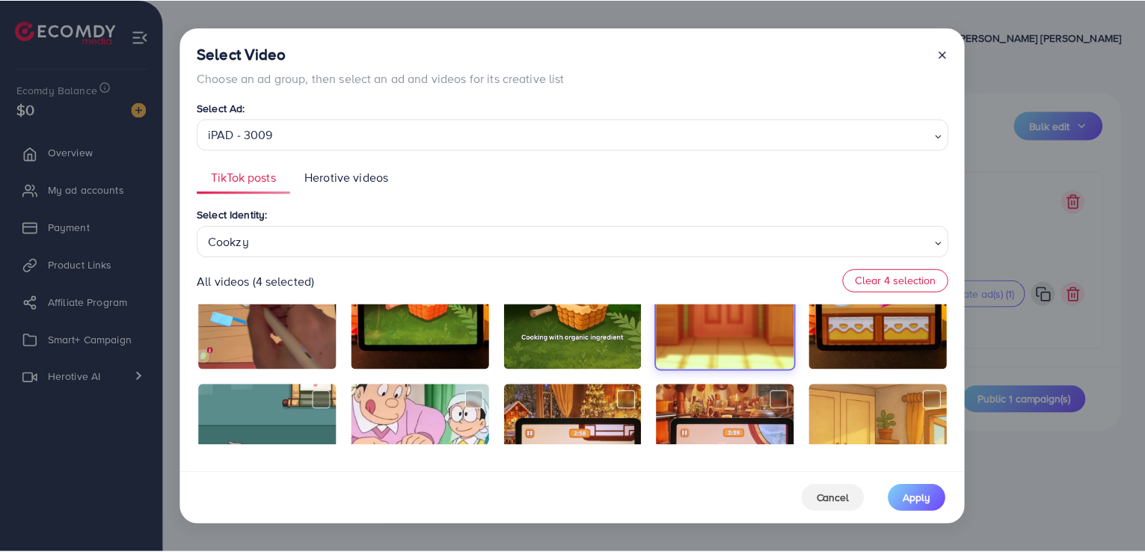
scroll to position [877, 0]
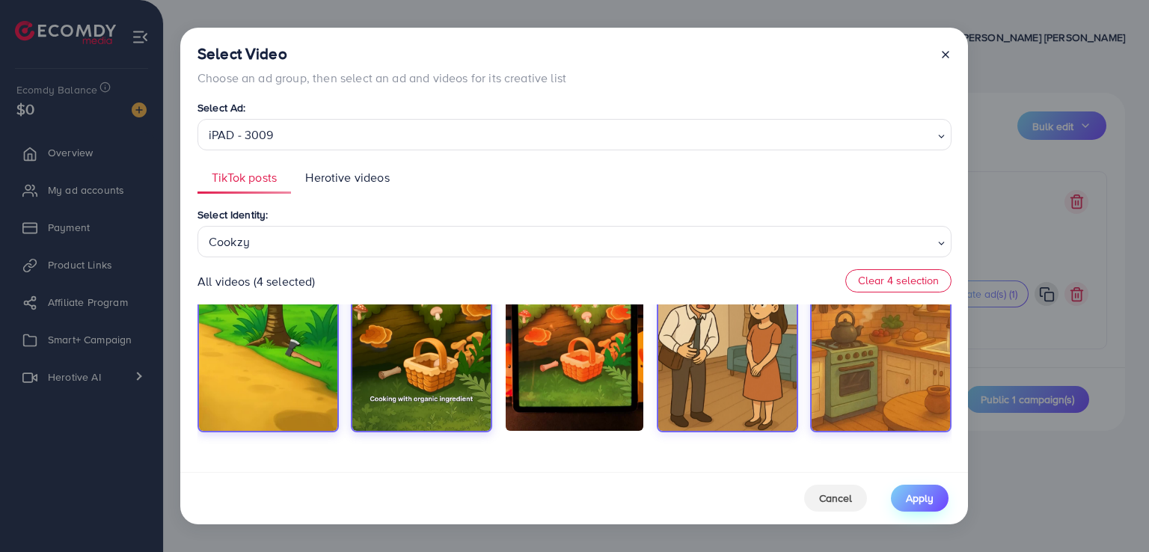
click at [915, 495] on span "Apply" at bounding box center [920, 498] width 28 height 15
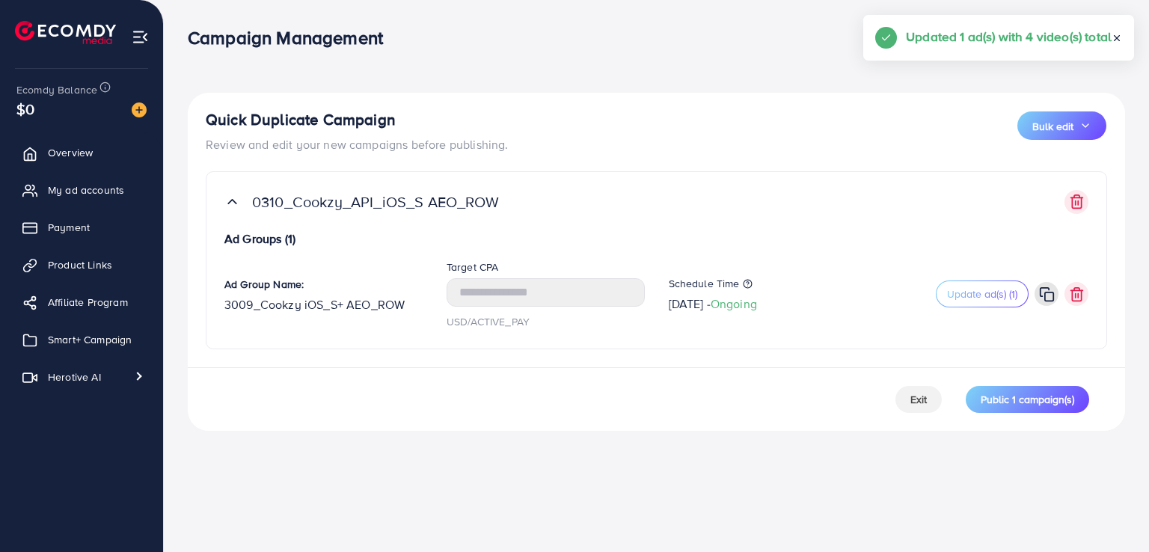
click at [641, 472] on div "Campaign Management Help Center Contact Support Term and policy About Us Le Min…" at bounding box center [574, 276] width 1149 height 552
click at [1025, 402] on span "Public 1 campaign(s)" at bounding box center [1027, 399] width 93 height 15
click at [1013, 393] on span "Public 1 campaign(s)" at bounding box center [1027, 399] width 93 height 15
click at [1014, 396] on span "Public 1 campaign(s)" at bounding box center [1027, 399] width 93 height 15
click at [1079, 200] on icon at bounding box center [1077, 202] width 16 height 16
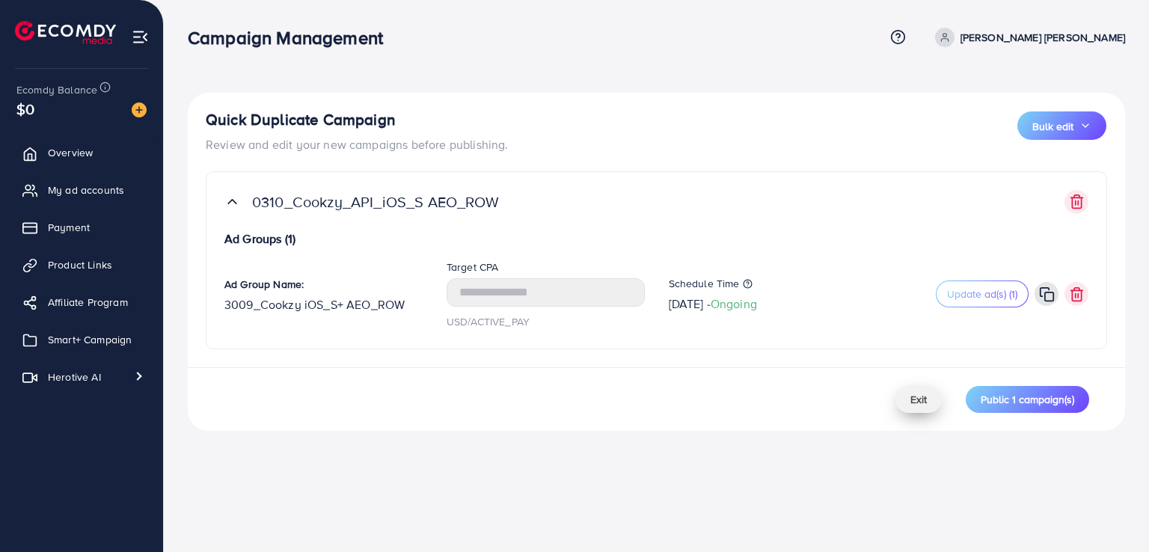
click at [915, 405] on span "Exit" at bounding box center [918, 399] width 16 height 15
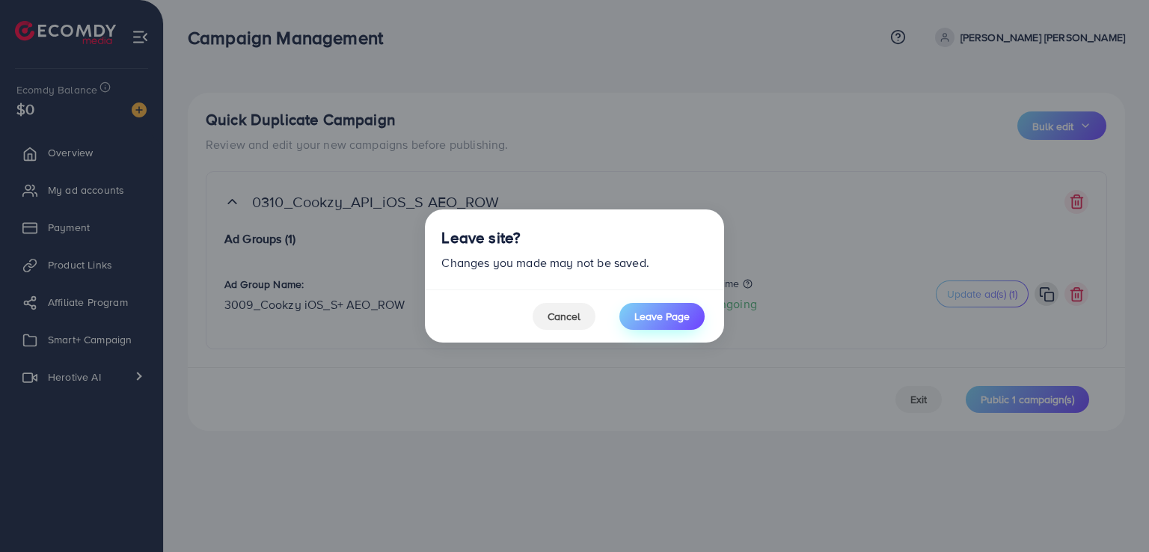
click at [646, 317] on span "Leave Page" at bounding box center [661, 316] width 55 height 15
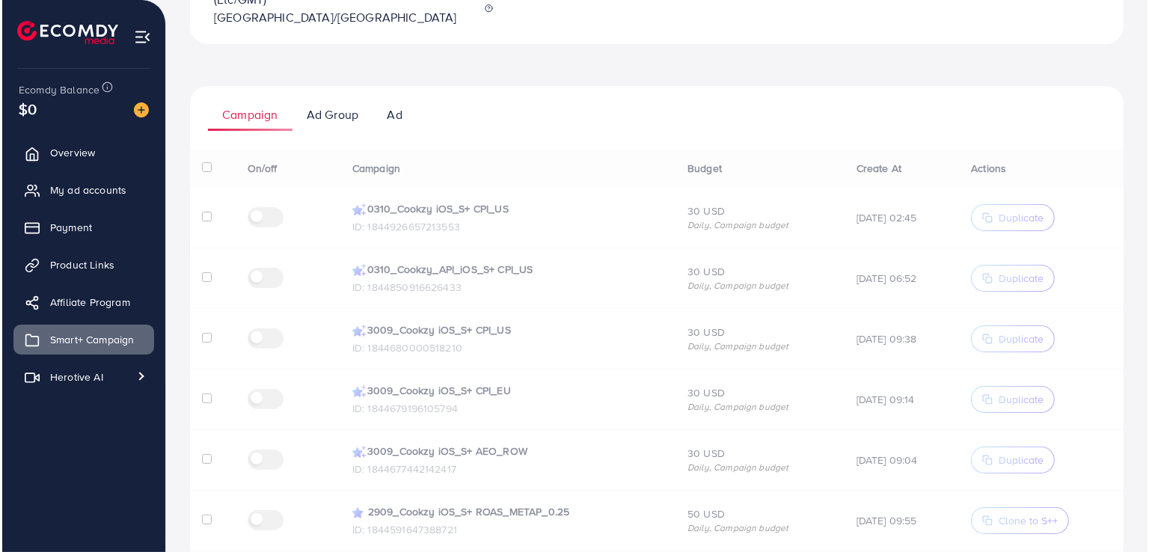
scroll to position [180, 0]
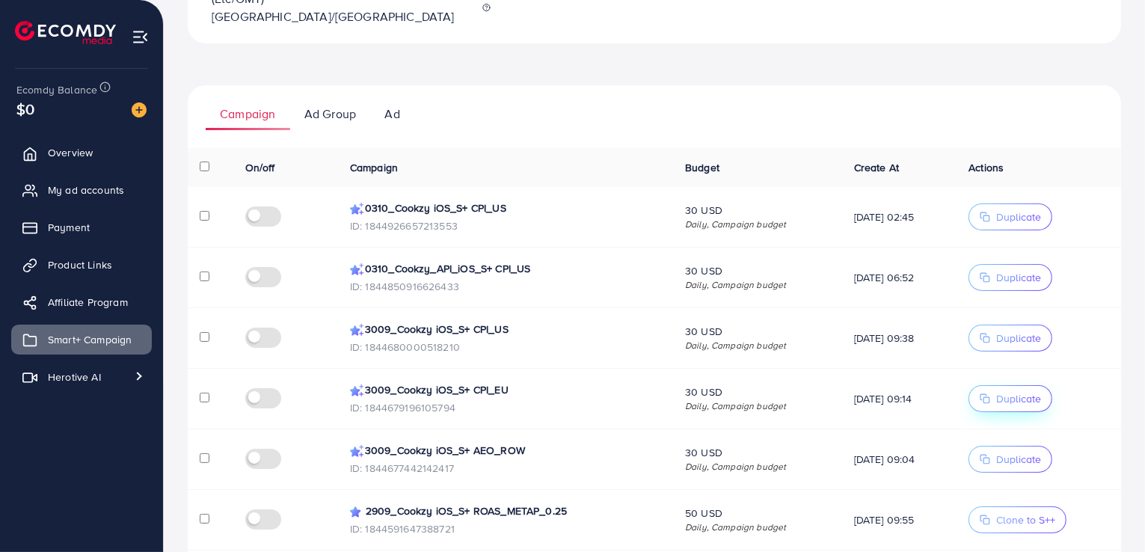
click at [1007, 391] on span "Duplicate" at bounding box center [1018, 398] width 45 height 15
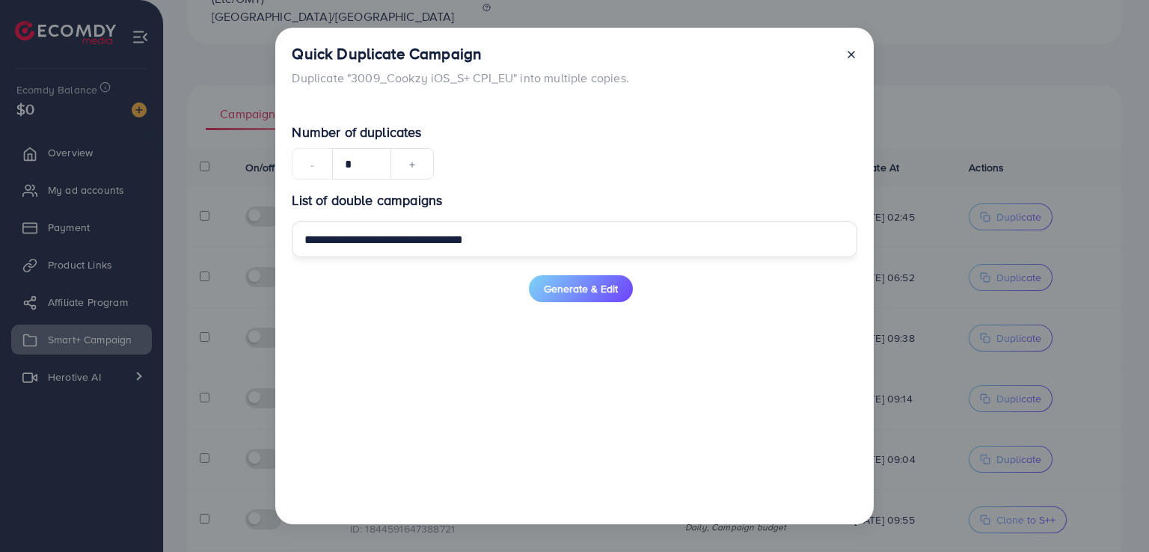
click at [381, 242] on input "**********" at bounding box center [574, 239] width 565 height 36
drag, startPoint x: 381, startPoint y: 242, endPoint x: 221, endPoint y: 243, distance: 160.8
click at [221, 243] on div "**********" at bounding box center [574, 276] width 1149 height 552
click at [374, 242] on input "**********" at bounding box center [574, 239] width 565 height 36
type input "**********"
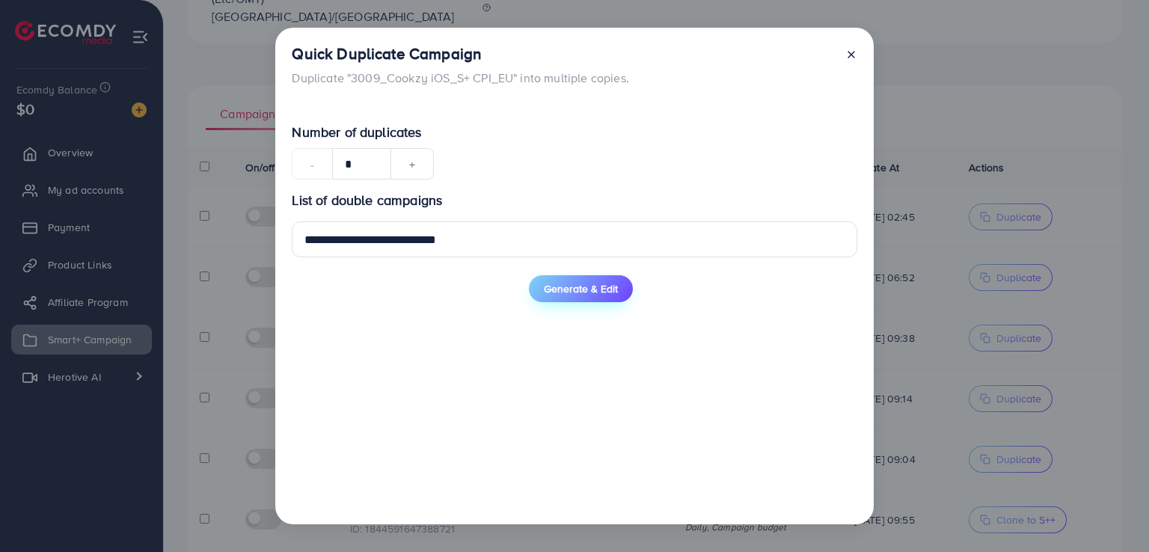
click at [555, 296] on span "Generate & Edit" at bounding box center [581, 288] width 74 height 15
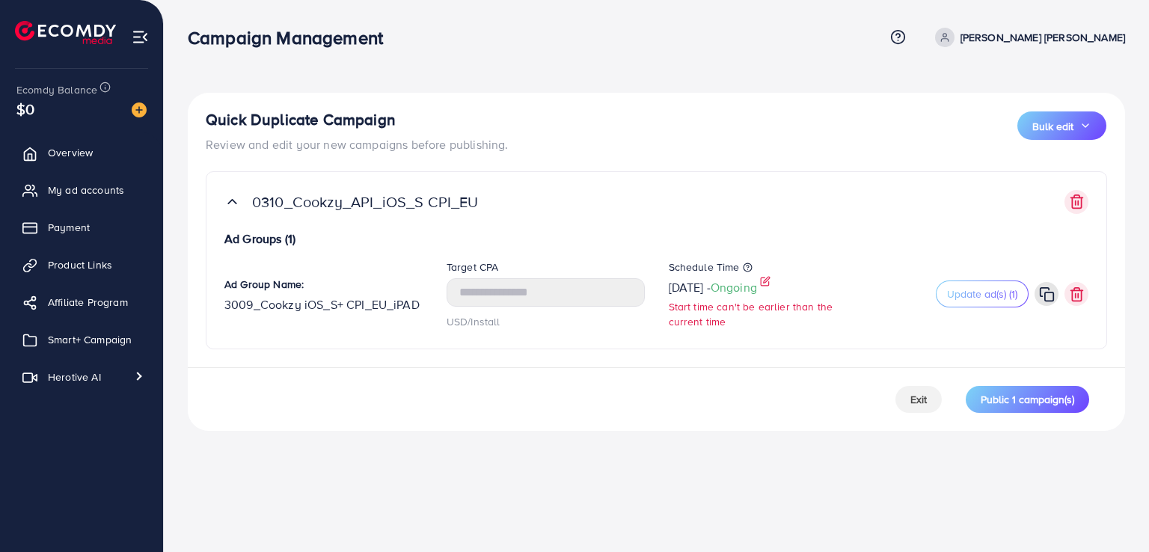
click at [770, 279] on icon at bounding box center [765, 281] width 10 height 10
select select "Month"
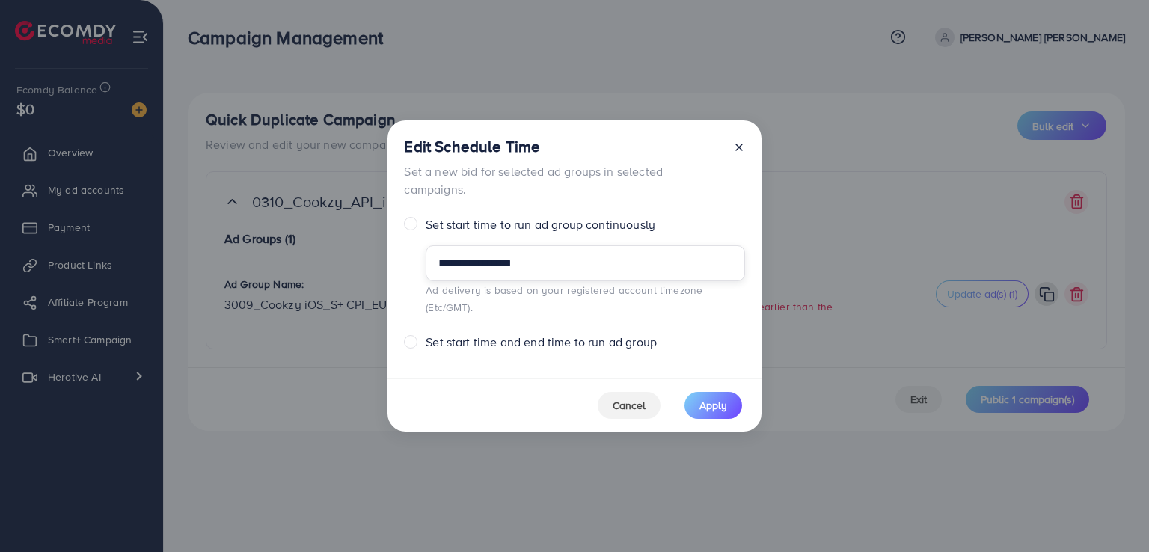
click at [589, 279] on input "**********" at bounding box center [585, 263] width 319 height 36
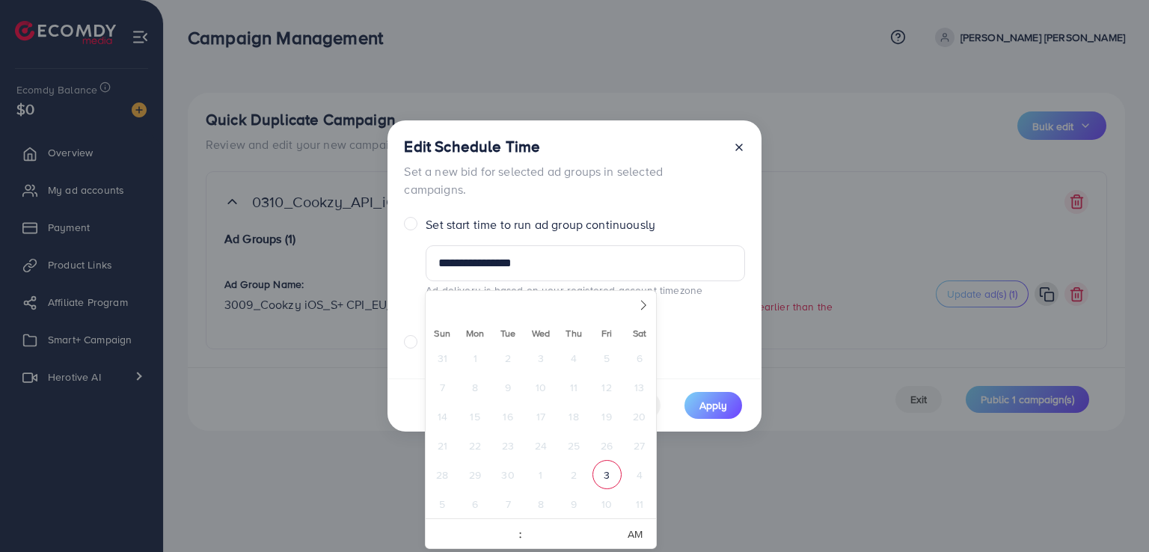
click at [614, 476] on span "3" at bounding box center [606, 474] width 29 height 29
type input "**********"
select select "*"
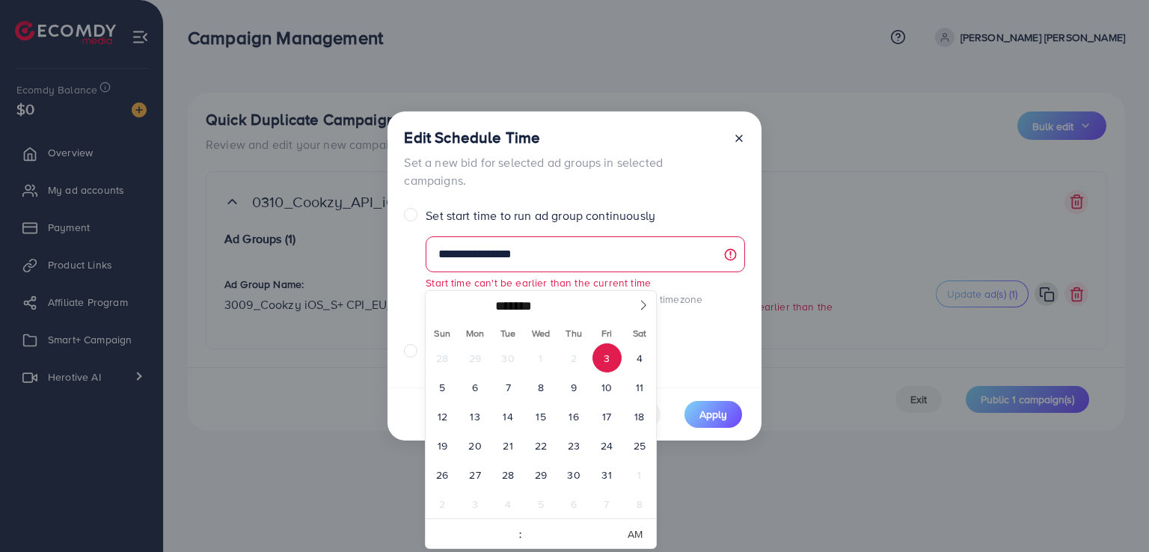
click at [607, 359] on span "3" at bounding box center [606, 357] width 29 height 29
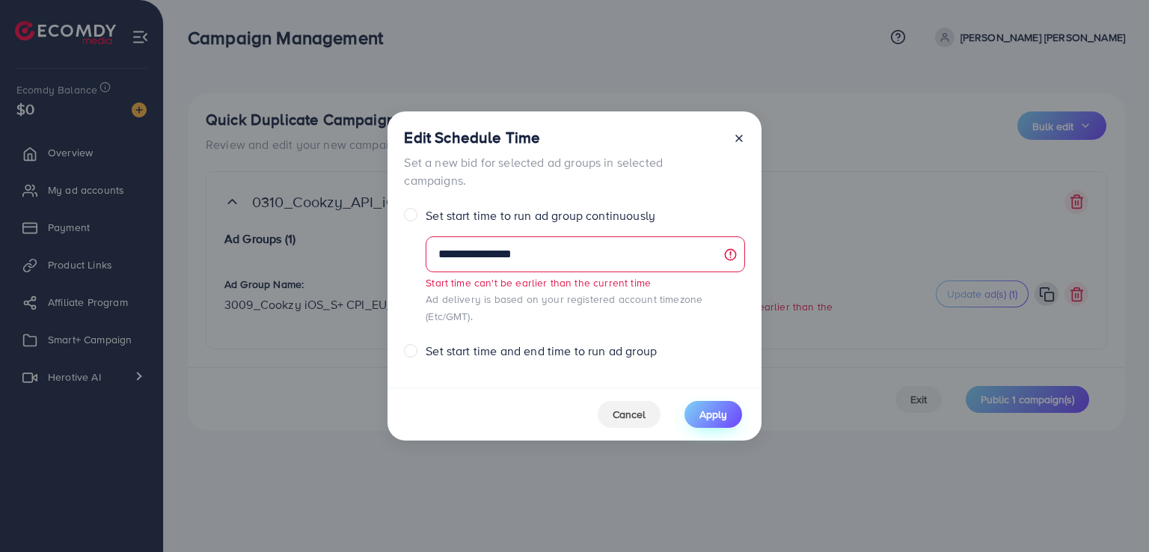
click at [716, 407] on span "Apply" at bounding box center [713, 414] width 28 height 15
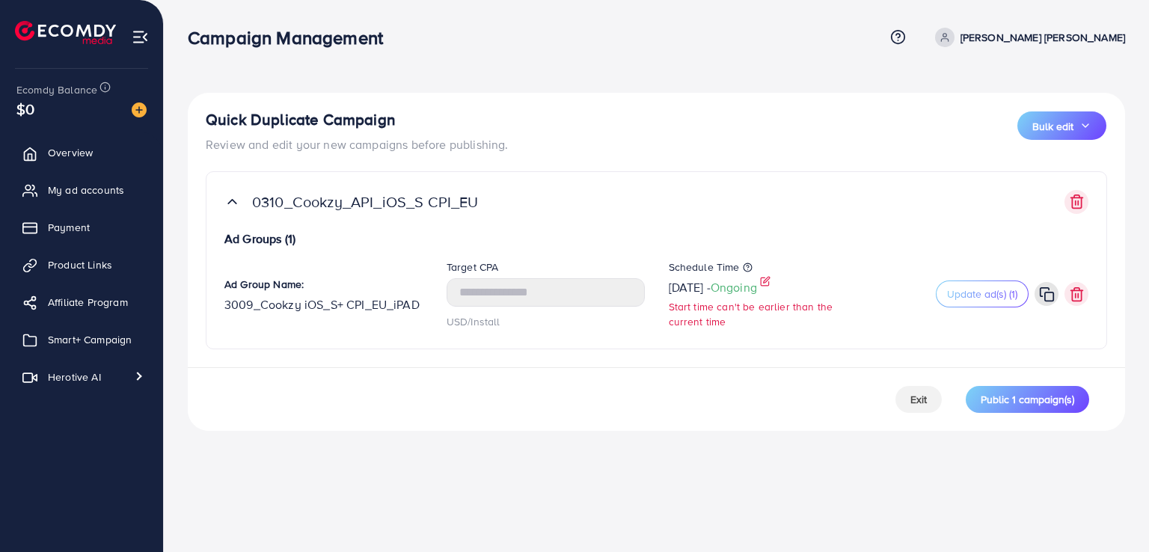
click at [770, 277] on icon at bounding box center [765, 281] width 10 height 10
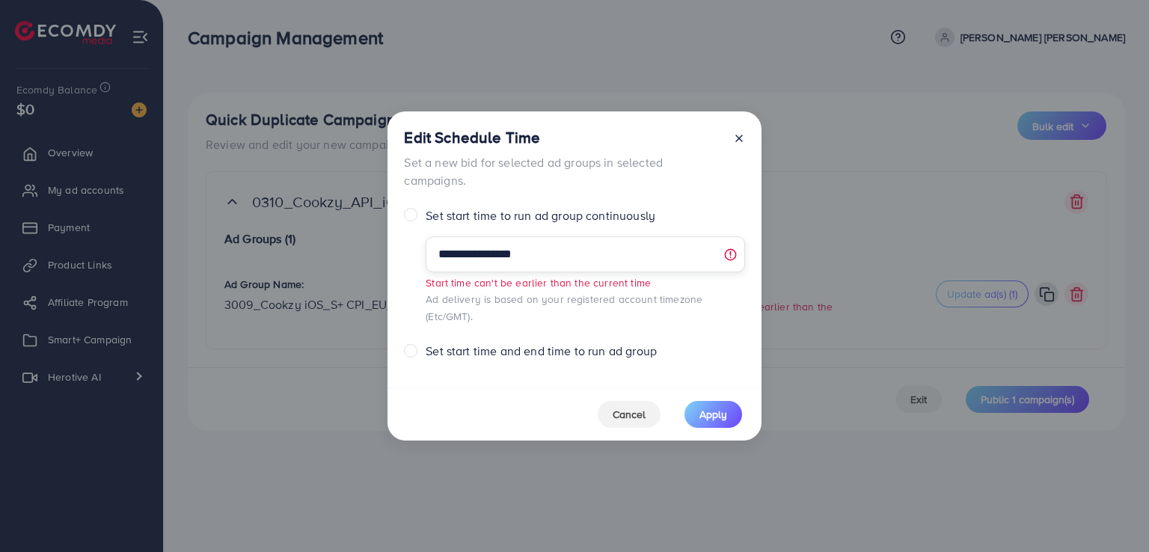
click at [618, 264] on input "**********" at bounding box center [585, 254] width 319 height 36
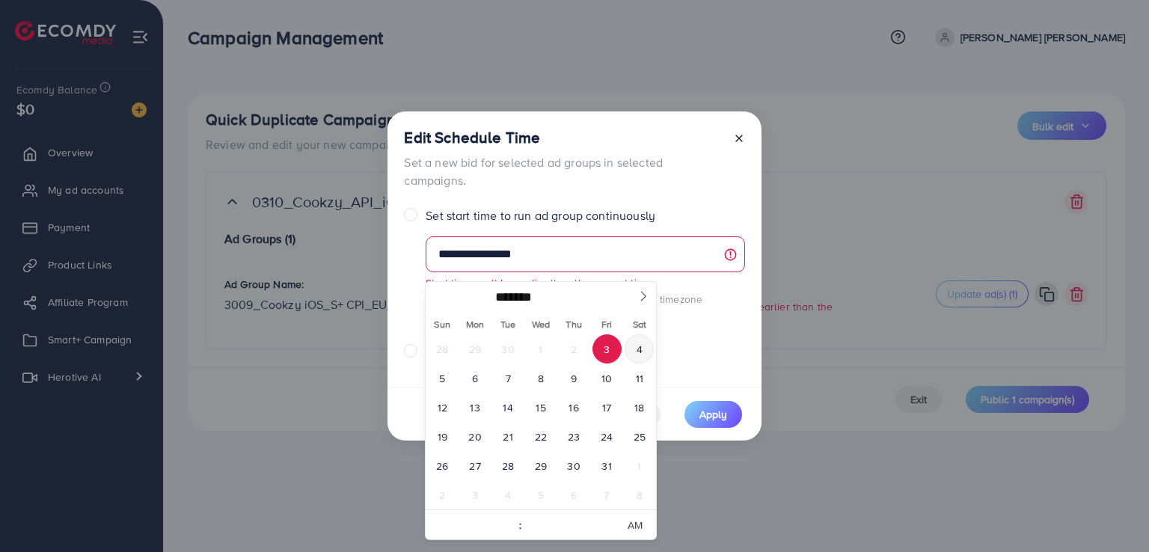
click at [632, 345] on span "4" at bounding box center [639, 348] width 29 height 29
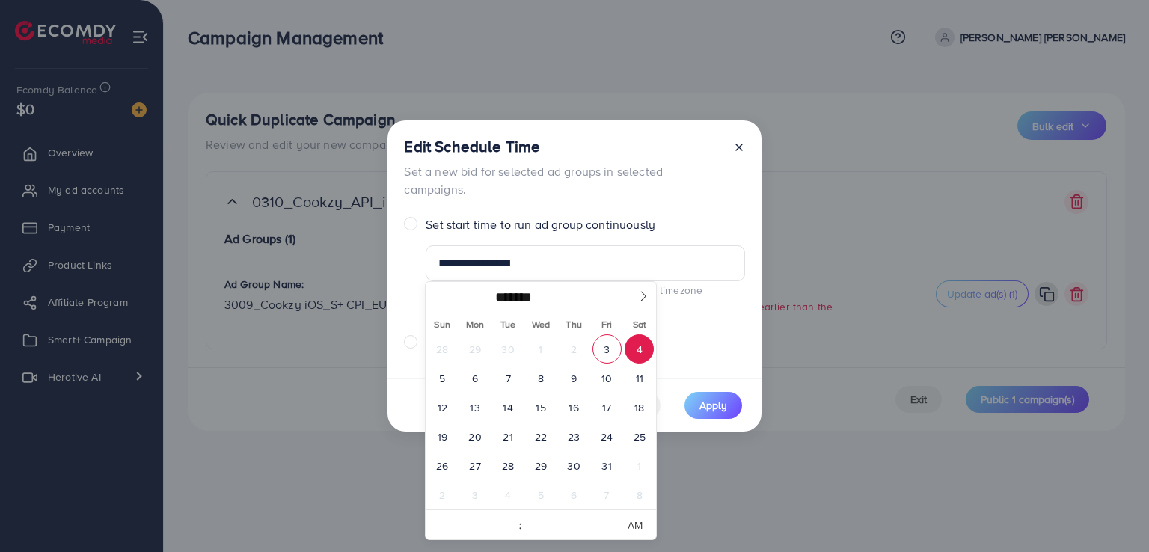
click at [607, 350] on span "3" at bounding box center [606, 348] width 29 height 29
type input "**********"
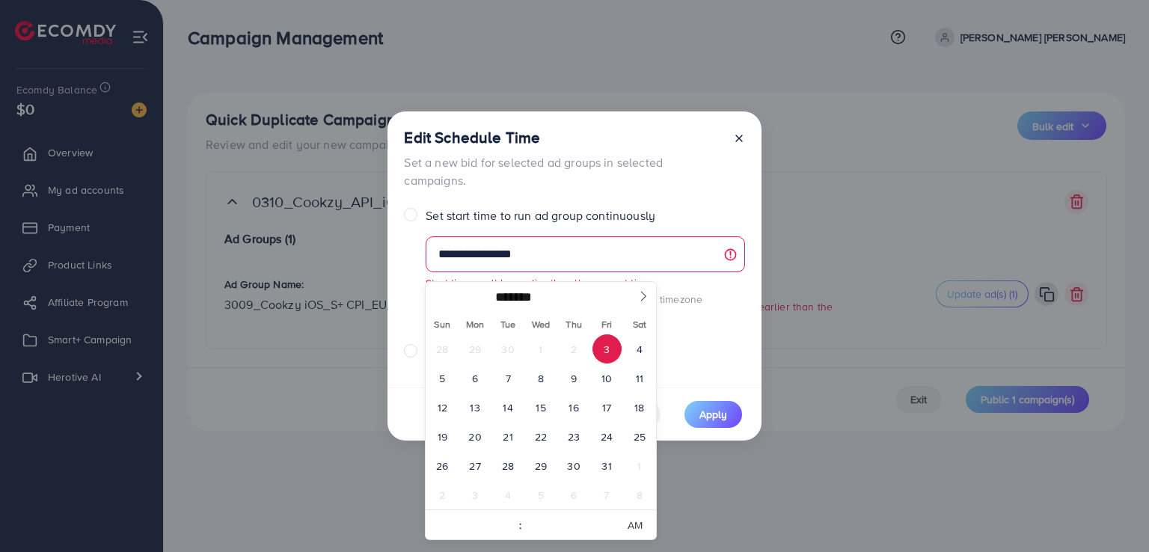
click at [607, 350] on span "3" at bounding box center [606, 348] width 29 height 29
click at [715, 407] on span "Apply" at bounding box center [713, 414] width 28 height 15
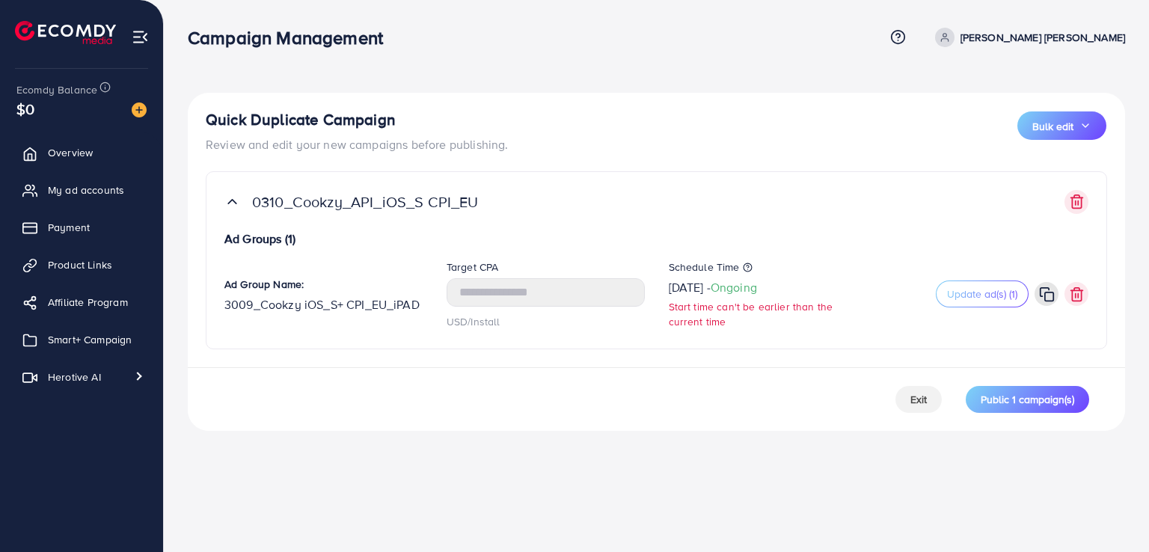
click at [804, 284] on div "Schedule Time 2025-10-02 - Ongoing Start time can't be earlier than the current…" at bounding box center [768, 295] width 222 height 70
click at [770, 283] on icon at bounding box center [765, 281] width 10 height 10
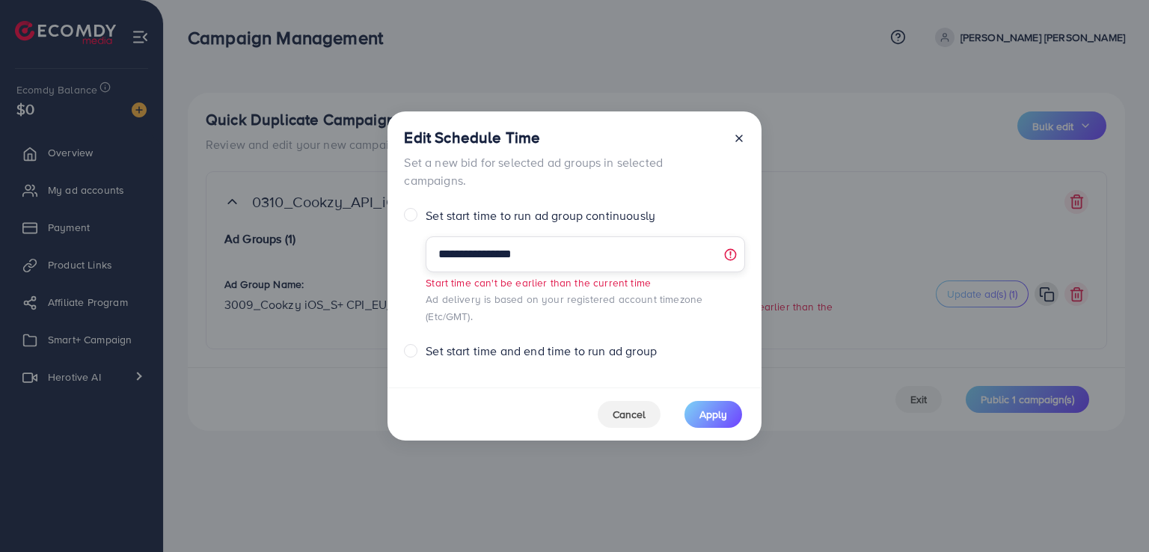
click at [590, 264] on input "**********" at bounding box center [585, 254] width 319 height 36
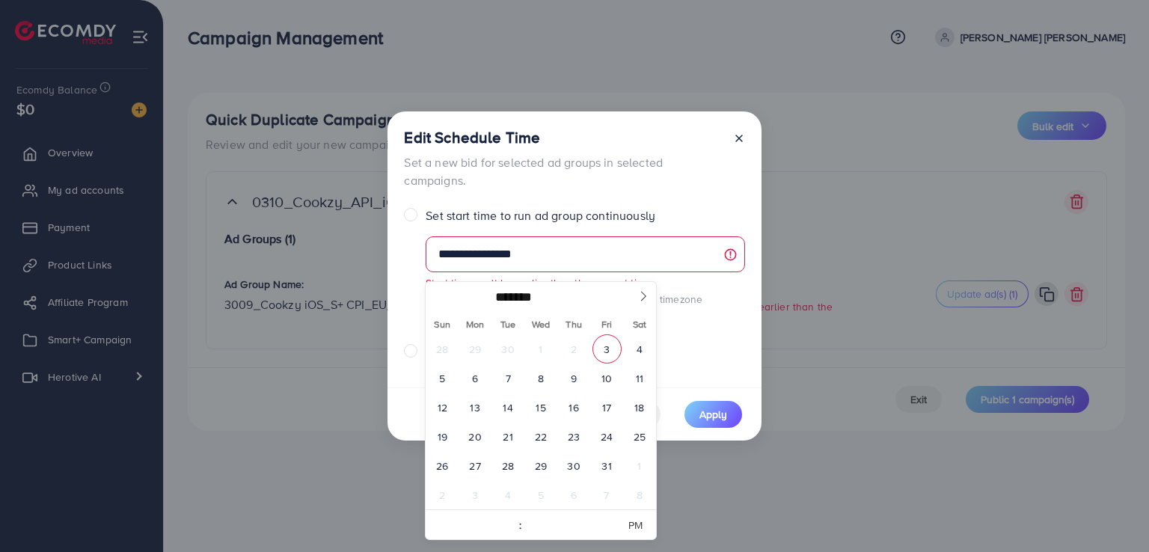
click at [609, 349] on span "3" at bounding box center [606, 348] width 29 height 29
type input "**********"
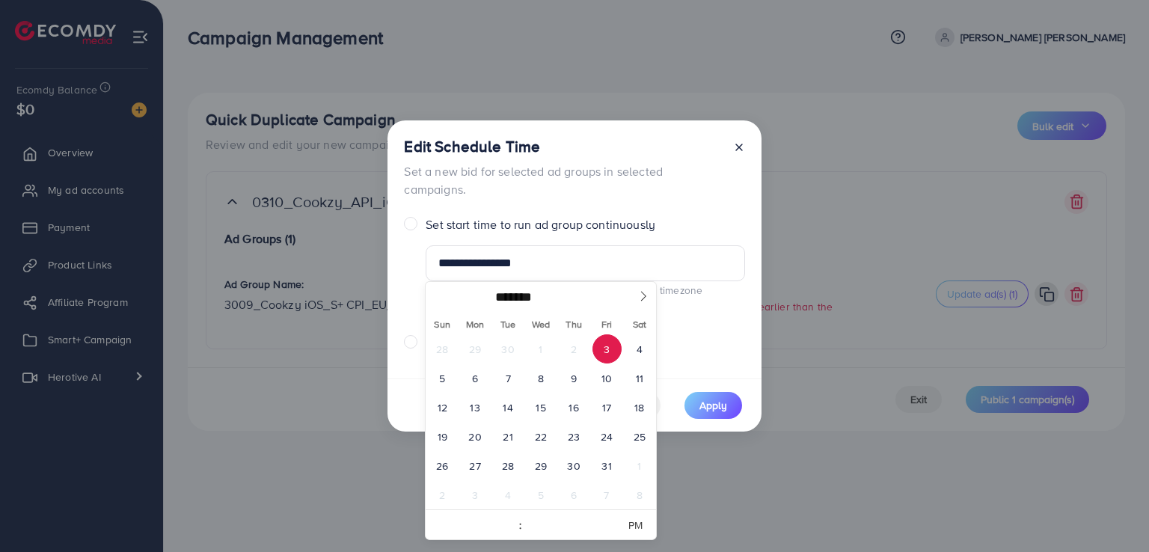
click at [609, 349] on span "3" at bounding box center [606, 348] width 29 height 29
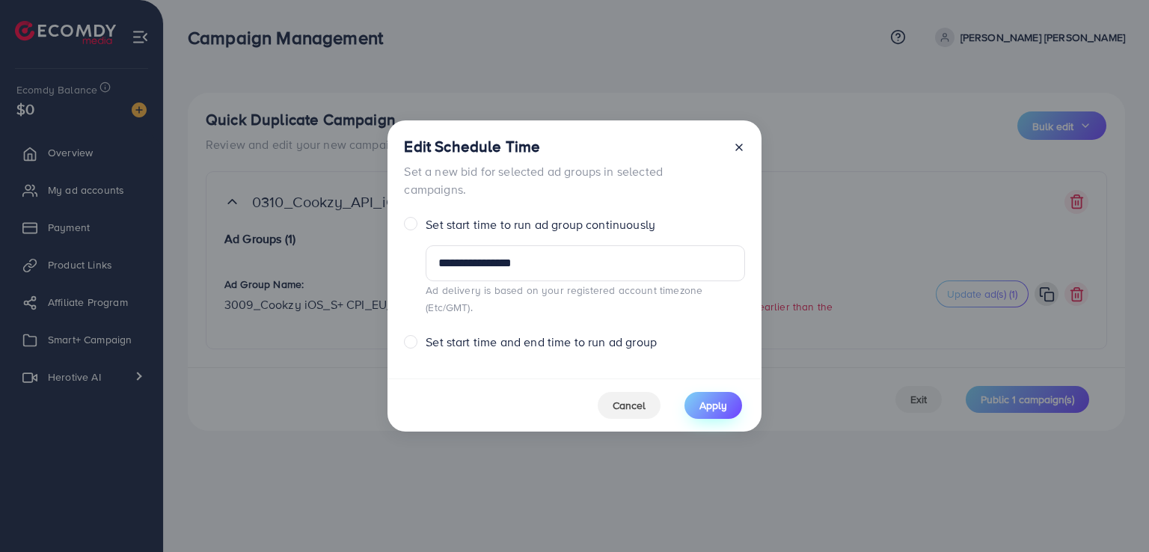
click at [718, 398] on span "Apply" at bounding box center [713, 405] width 28 height 15
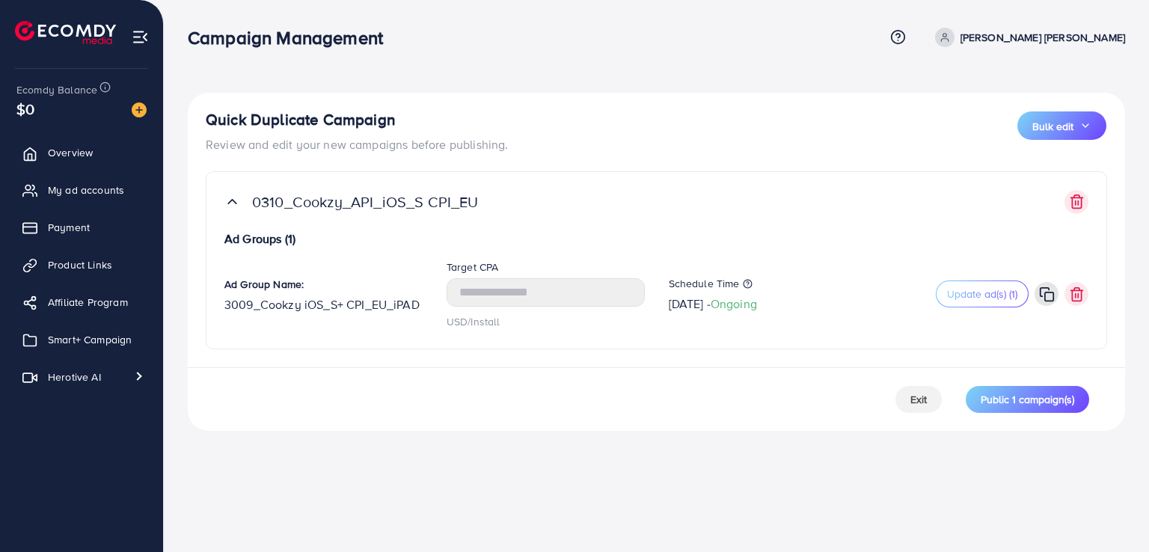
click at [586, 456] on div "Campaign Management Help Center Contact Support Term and policy About Us Le Min…" at bounding box center [574, 276] width 1149 height 552
click at [426, 297] on icon at bounding box center [428, 298] width 10 height 10
click at [353, 307] on input "**********" at bounding box center [302, 304] width 157 height 28
drag, startPoint x: 263, startPoint y: 309, endPoint x: 158, endPoint y: 300, distance: 105.1
click at [158, 300] on div "**********" at bounding box center [574, 227] width 1149 height 455
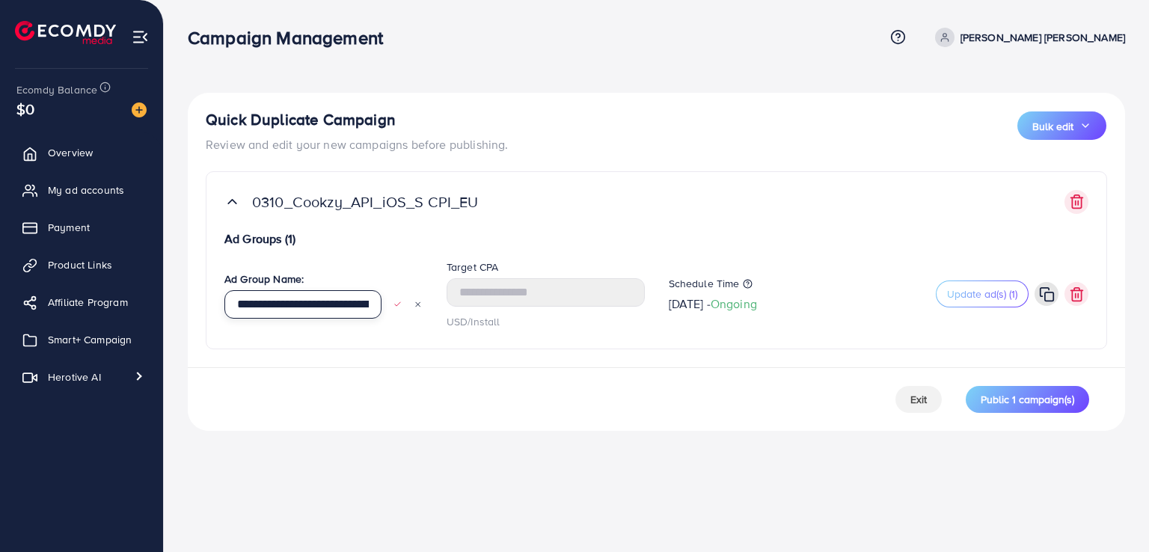
scroll to position [0, 56]
drag, startPoint x: 313, startPoint y: 305, endPoint x: 507, endPoint y: 309, distance: 194.5
click at [507, 309] on div "**********" at bounding box center [656, 294] width 888 height 73
click at [362, 307] on input "**********" at bounding box center [302, 304] width 157 height 28
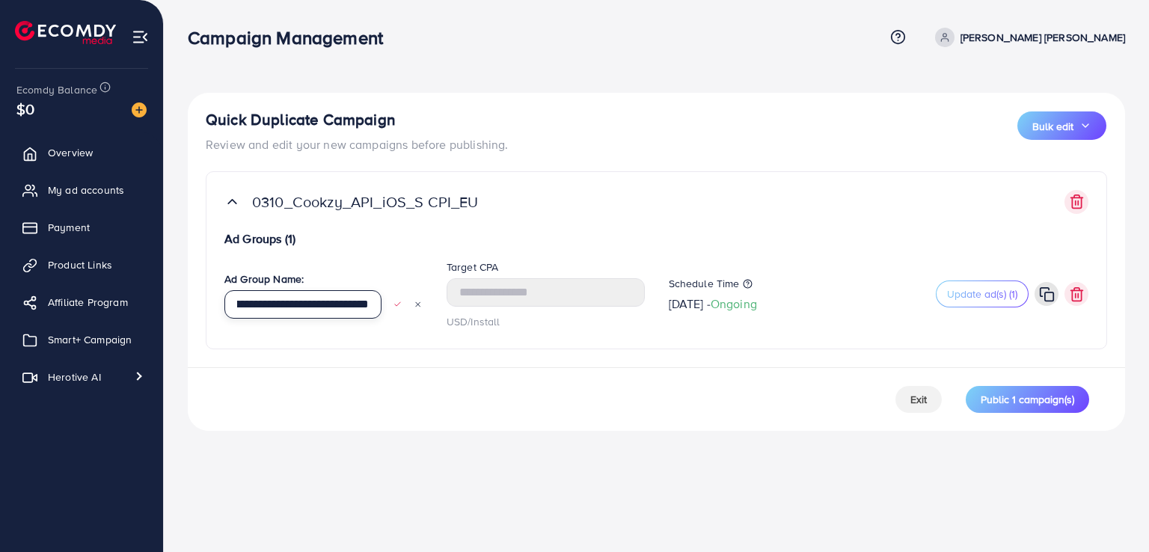
type input "**********"
click at [396, 303] on icon at bounding box center [397, 304] width 8 height 10
click at [984, 299] on span "Update ad(s) (1)" at bounding box center [982, 293] width 70 height 15
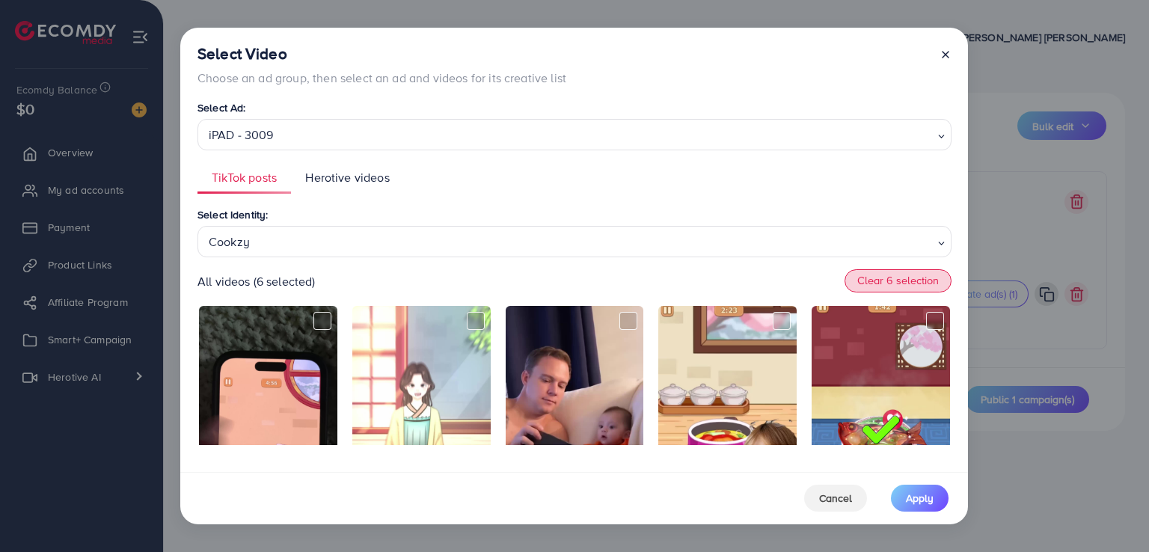
click at [879, 281] on button "Clear 6 selection" at bounding box center [897, 281] width 107 height 24
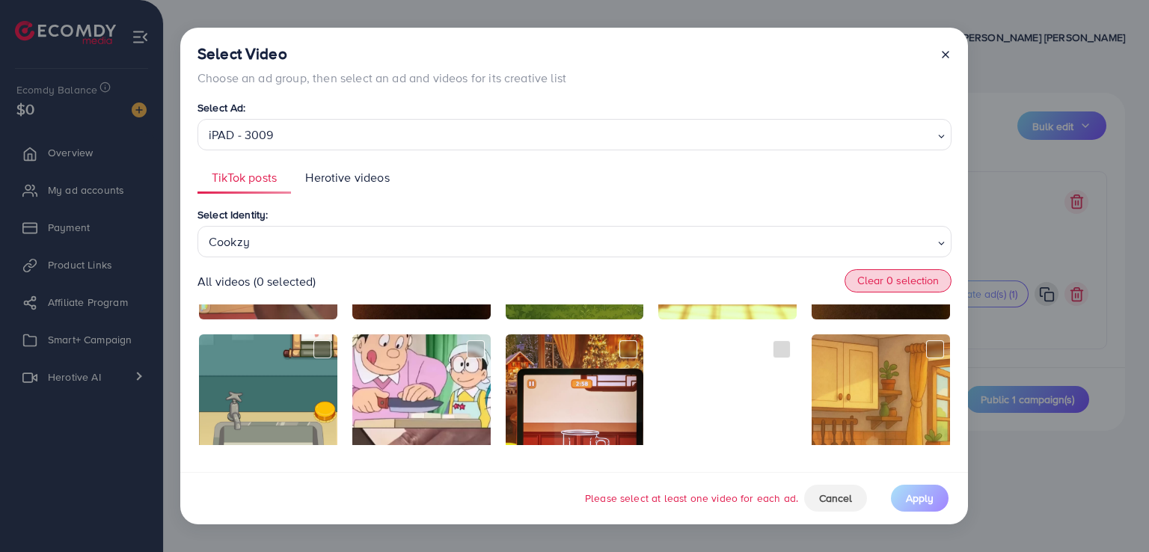
scroll to position [877, 0]
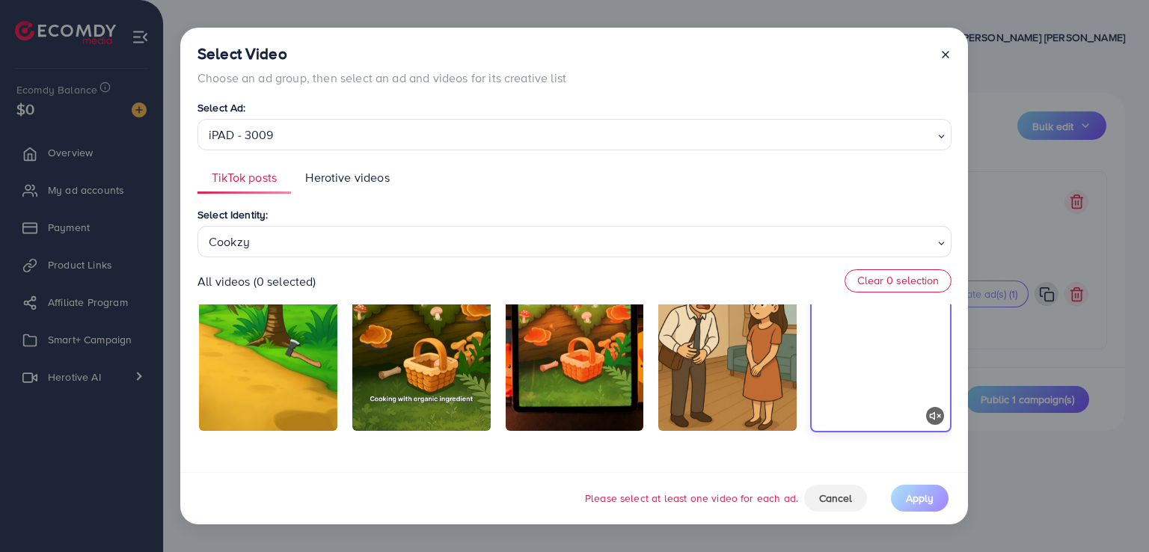
click at [877, 345] on video at bounding box center [881, 310] width 138 height 239
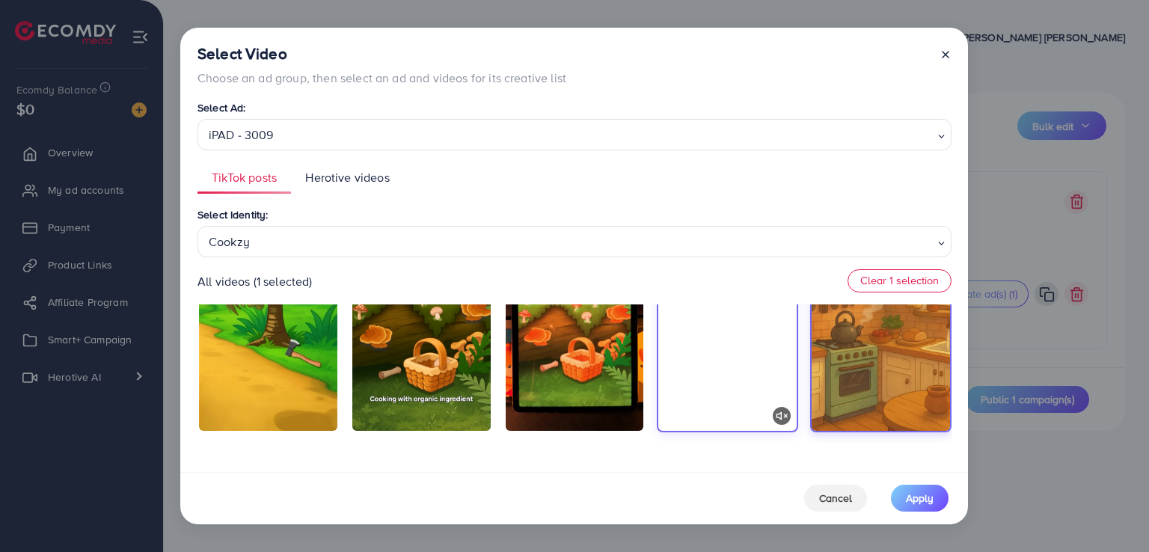
click at [724, 354] on video at bounding box center [727, 310] width 138 height 239
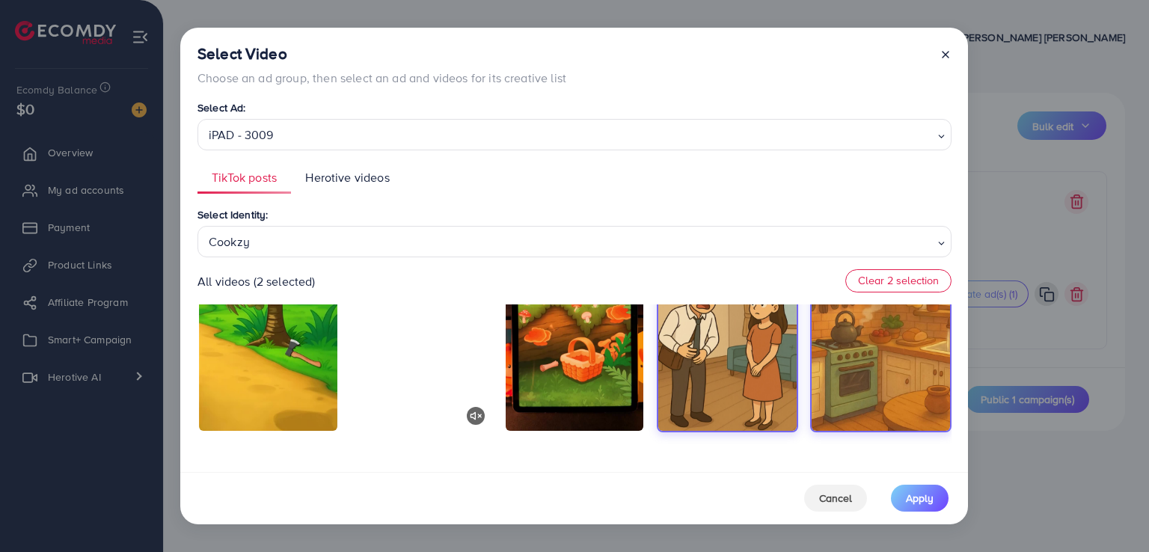
click at [450, 368] on video at bounding box center [421, 310] width 138 height 239
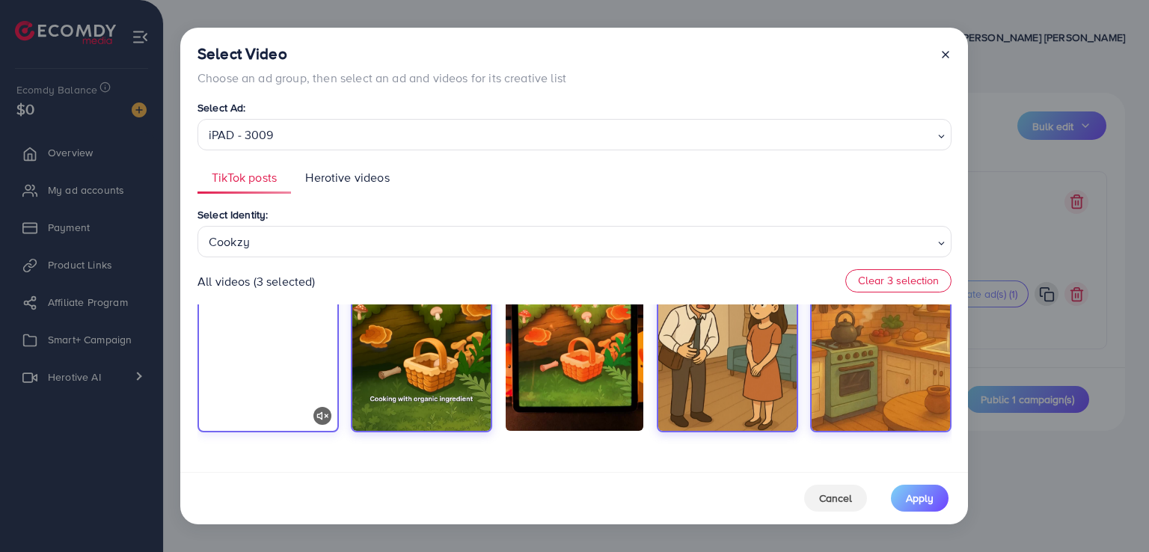
click at [303, 364] on video at bounding box center [268, 310] width 138 height 239
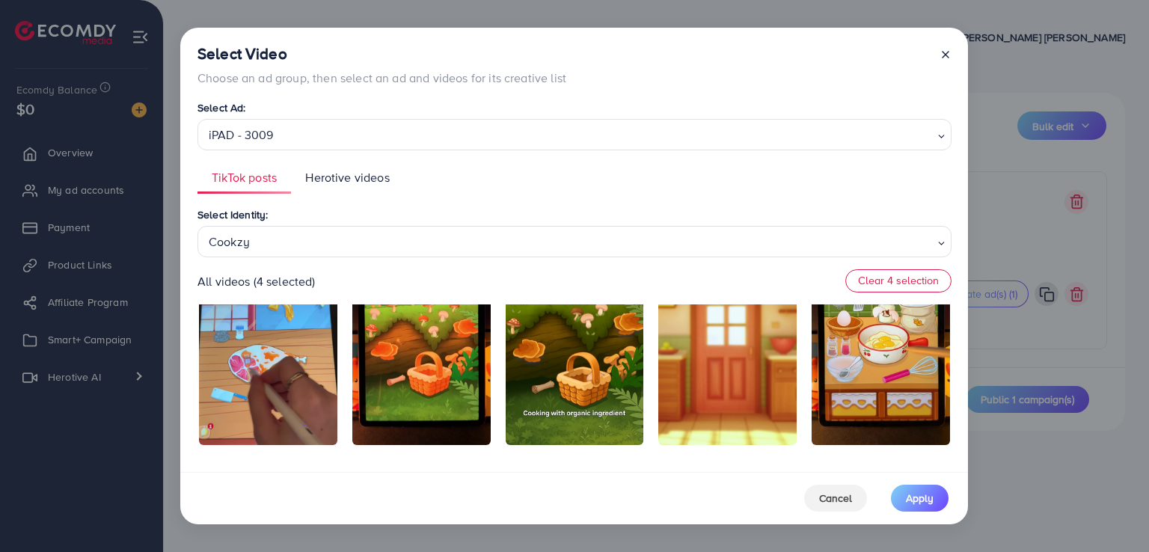
scroll to position [342, 0]
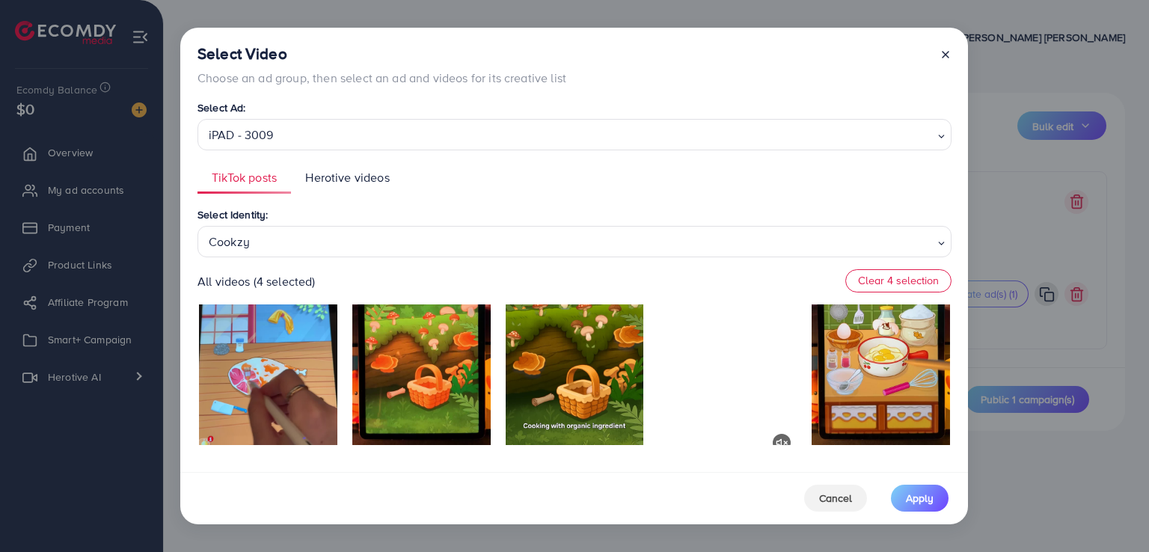
click at [715, 388] on video at bounding box center [727, 337] width 138 height 239
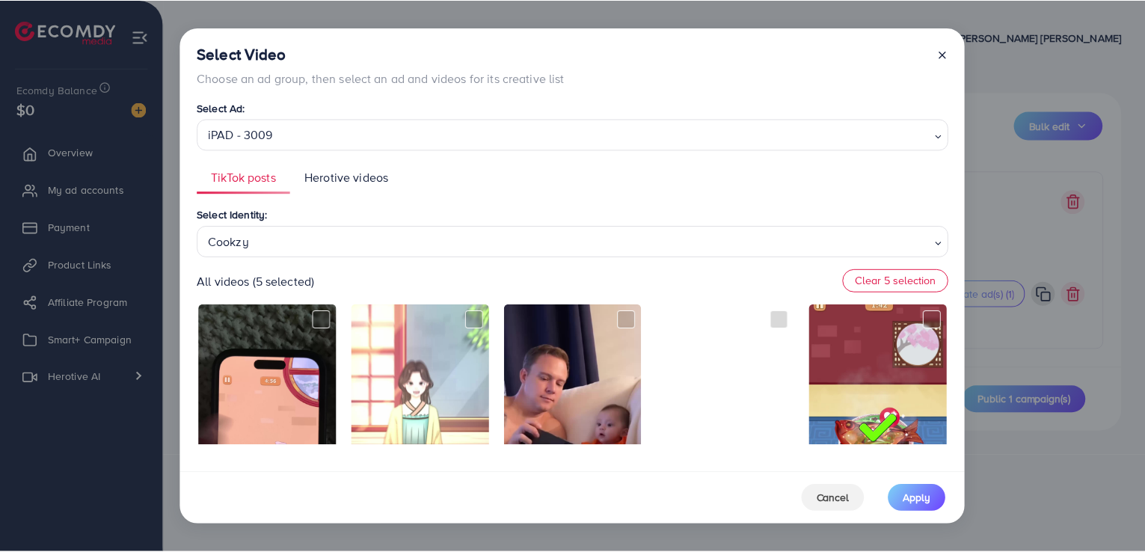
scroll to position [0, 0]
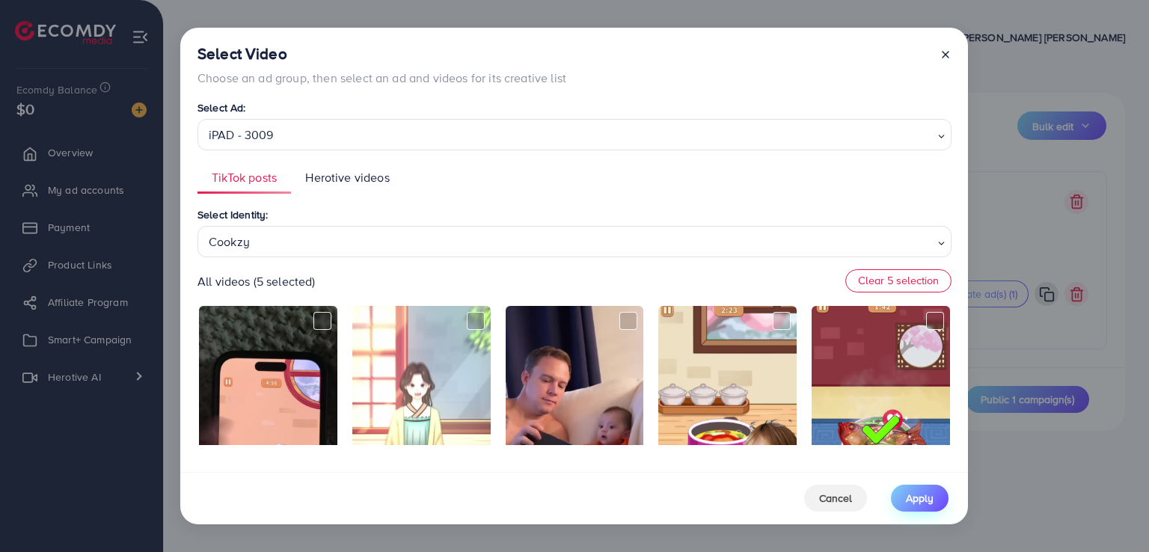
click at [924, 500] on span "Apply" at bounding box center [920, 498] width 28 height 15
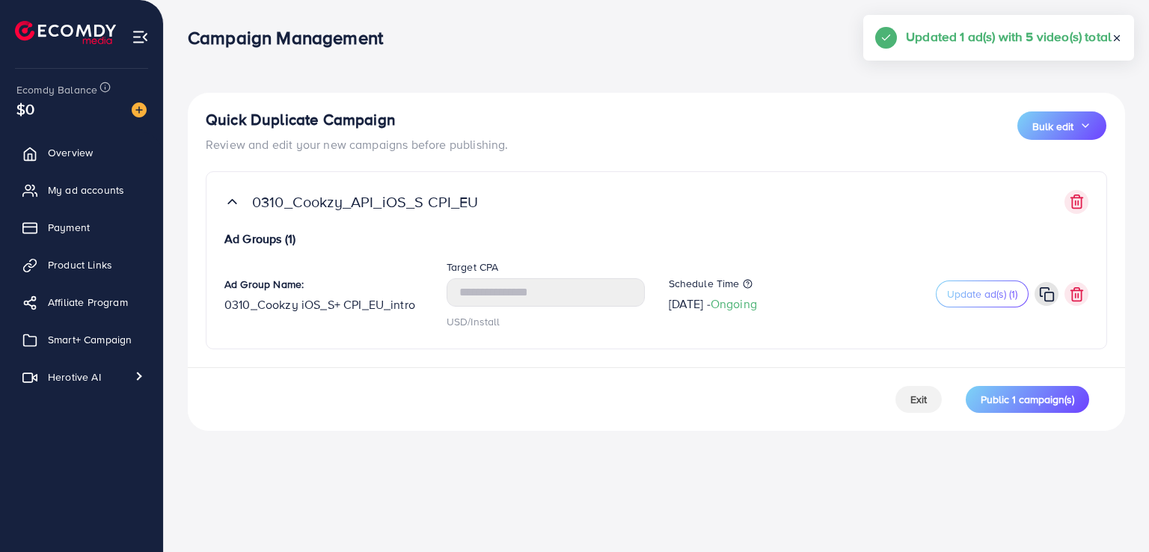
click at [731, 482] on div "Campaign Management Help Center Contact Support Term and policy About Us Le Min…" at bounding box center [574, 276] width 1149 height 552
click at [1037, 394] on span "Public 1 campaign(s)" at bounding box center [1027, 399] width 93 height 15
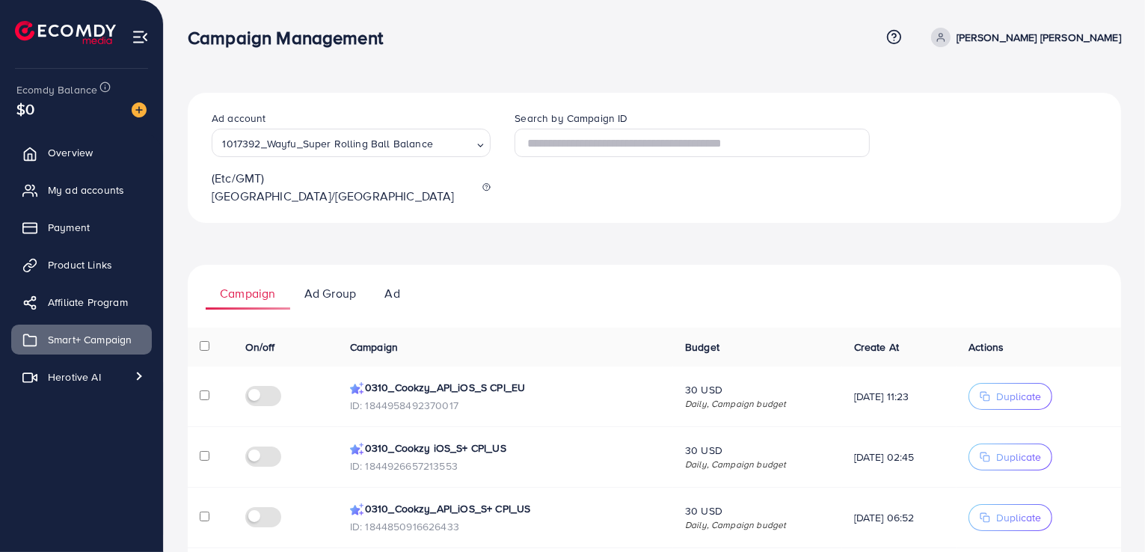
click at [517, 289] on ul "Campaign Ad Group Ad" at bounding box center [654, 287] width 933 height 45
click at [513, 265] on ul "Campaign Ad Group Ad" at bounding box center [654, 287] width 933 height 45
click at [589, 203] on div "Ad account 1017392_Wayfu_Super Rolling Ball Balance Loading... (Etc/GMT) Europe…" at bounding box center [654, 158] width 933 height 130
